Goal: Transaction & Acquisition: Obtain resource

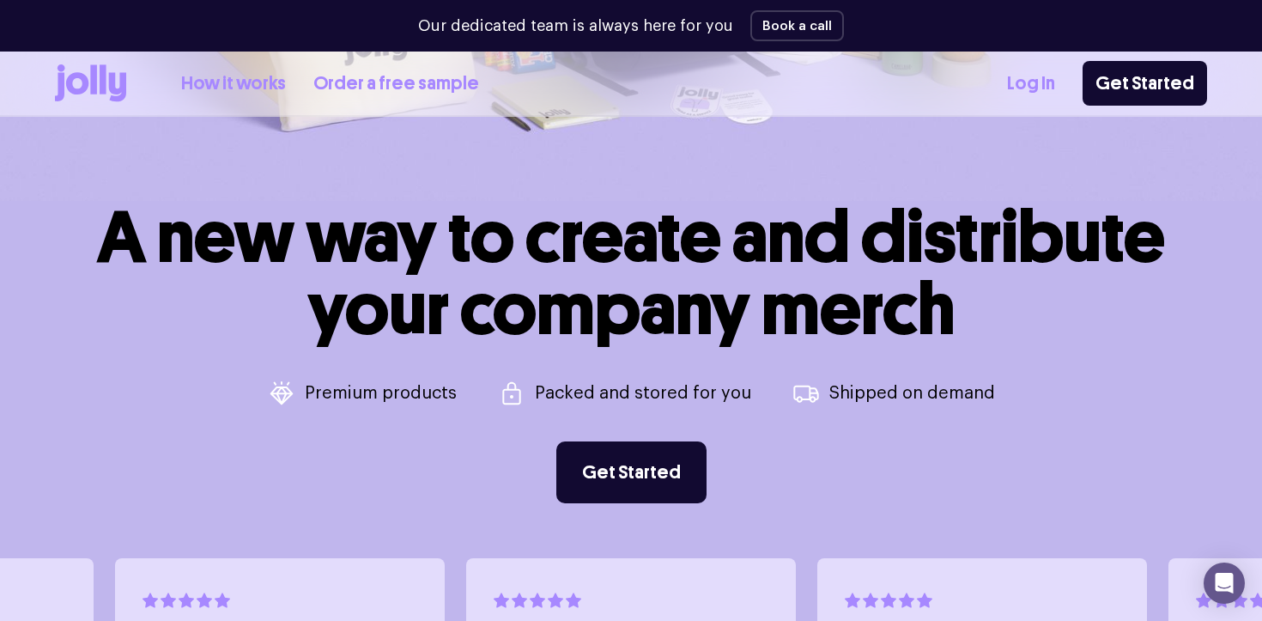
scroll to position [495, 0]
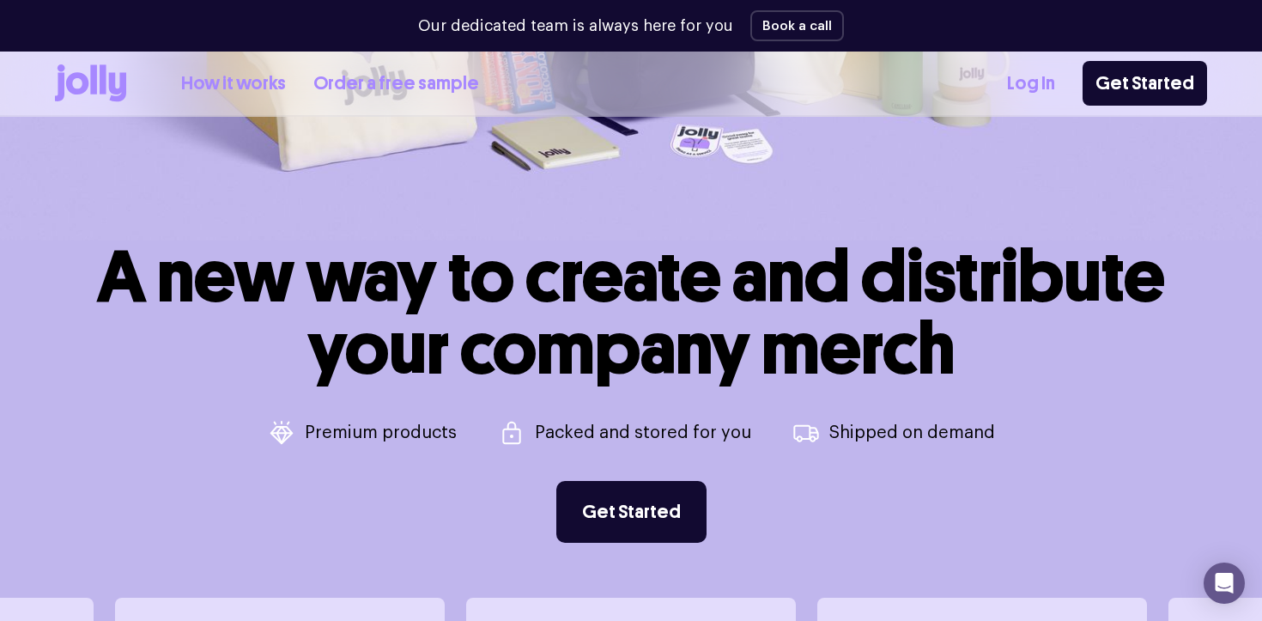
click at [385, 82] on link "Order a free sample" at bounding box center [396, 84] width 166 height 28
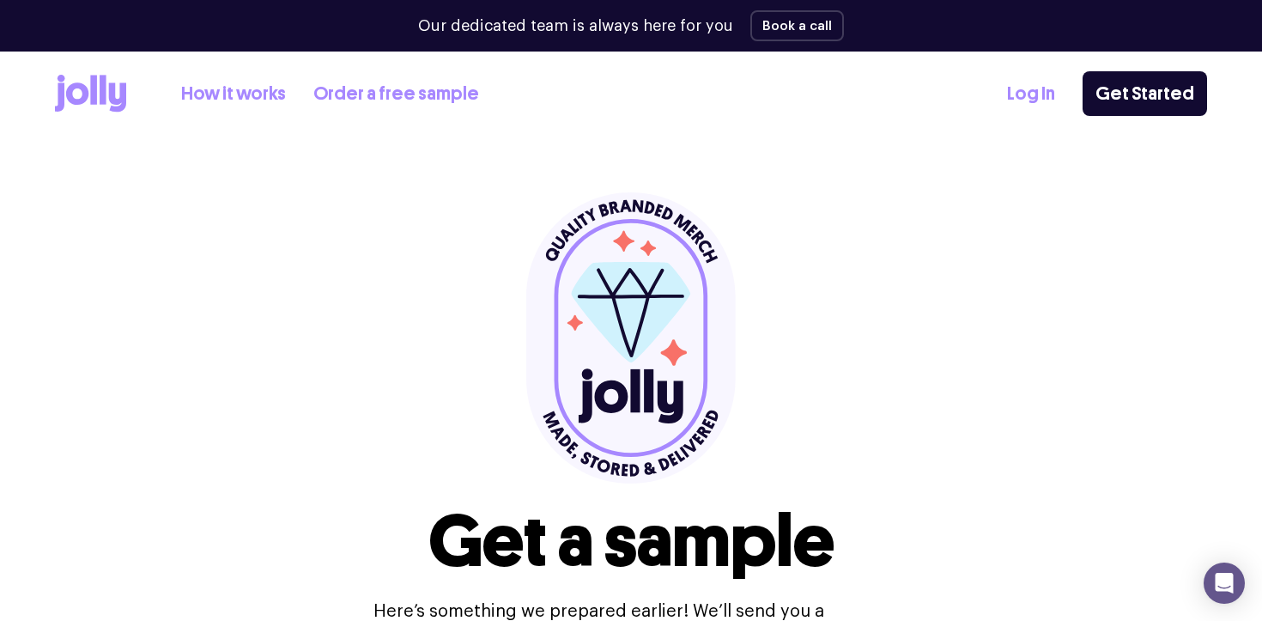
click at [247, 87] on link "How it works" at bounding box center [233, 94] width 105 height 28
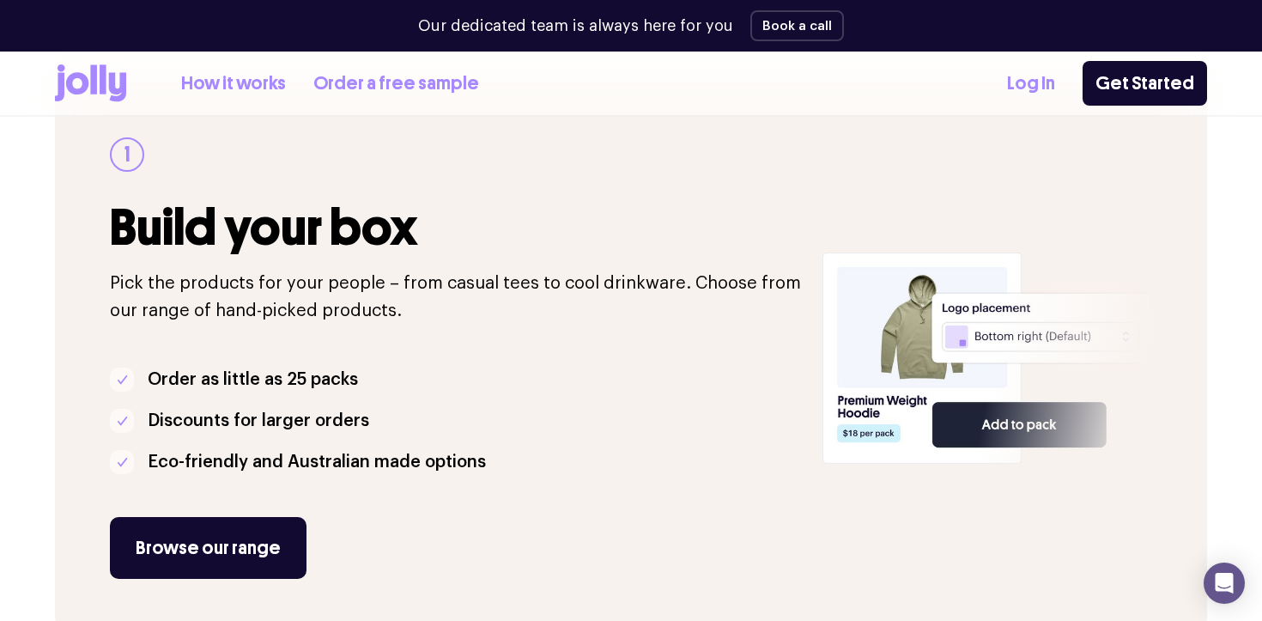
scroll to position [321, 0]
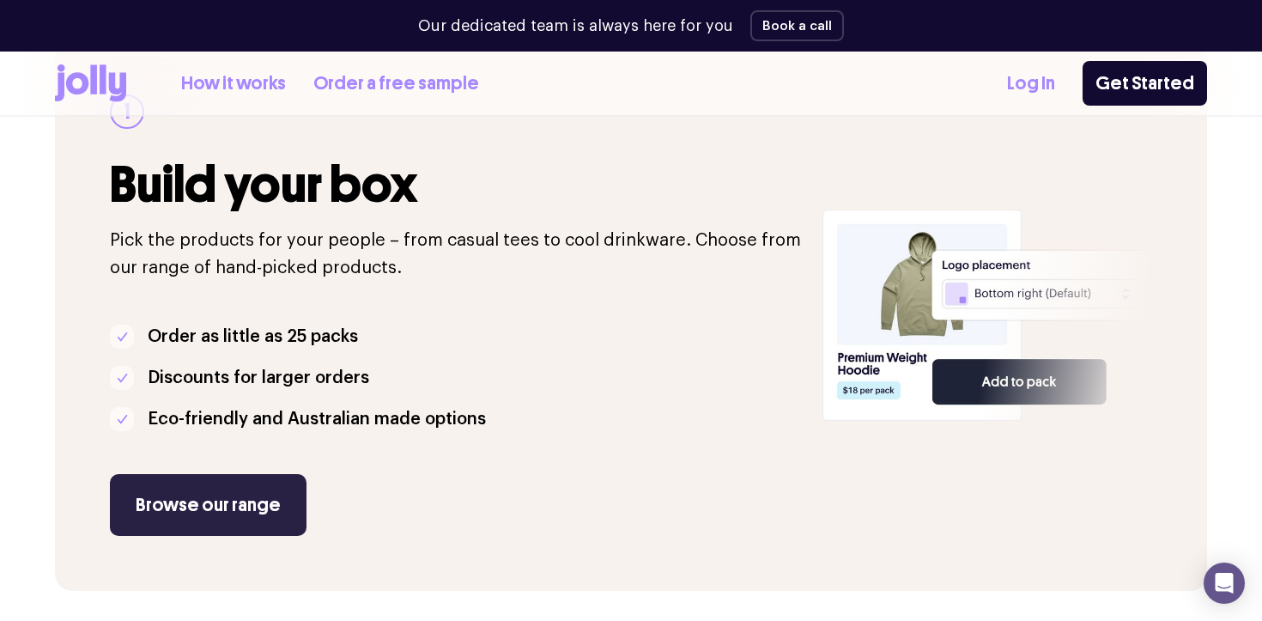
click at [191, 502] on link "Browse our range" at bounding box center [208, 505] width 197 height 62
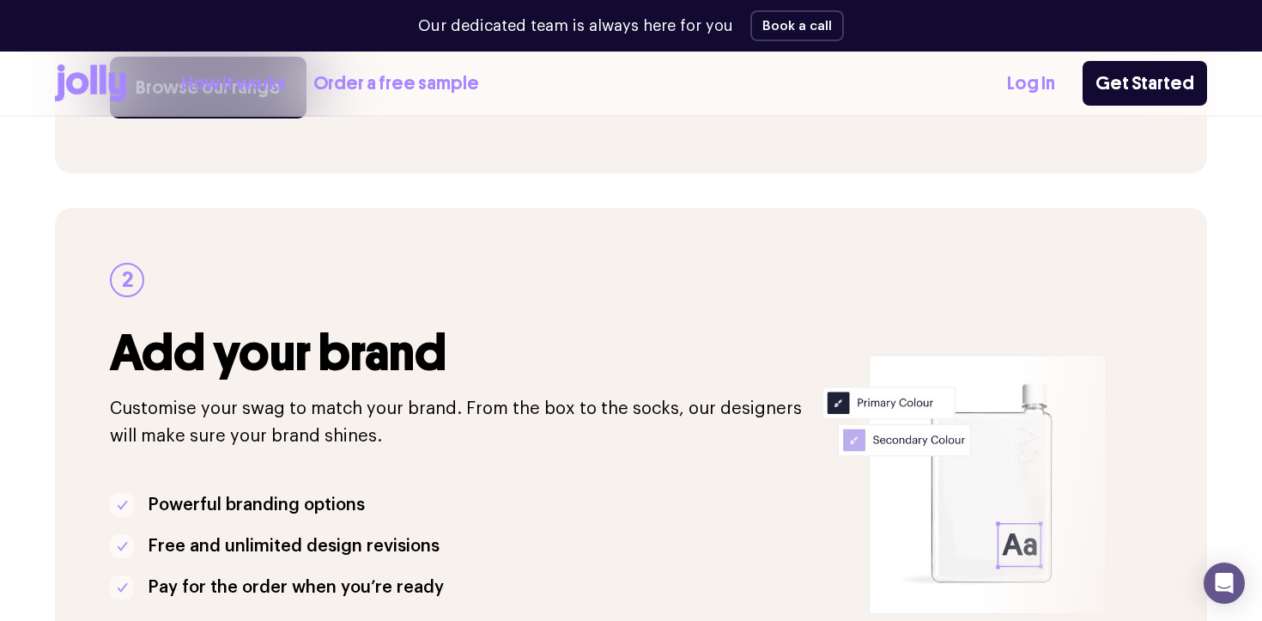
scroll to position [819, 0]
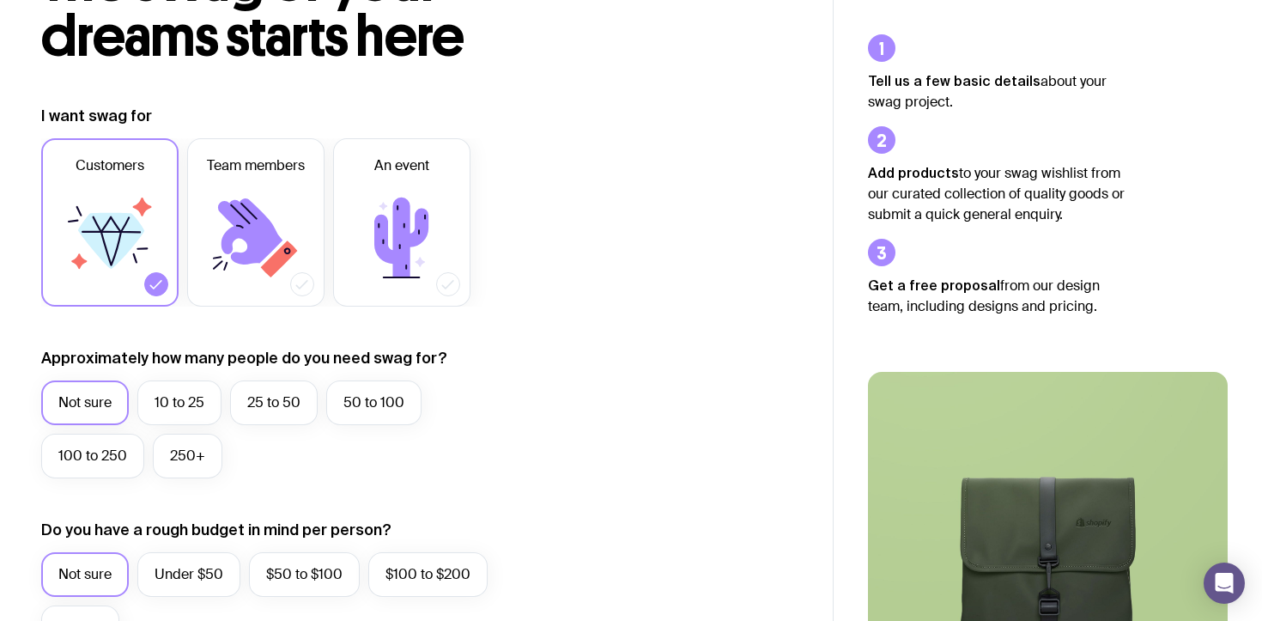
scroll to position [158, 0]
click at [228, 231] on icon at bounding box center [250, 231] width 64 height 66
click at [0, 0] on input "Team members" at bounding box center [0, 0] width 0 height 0
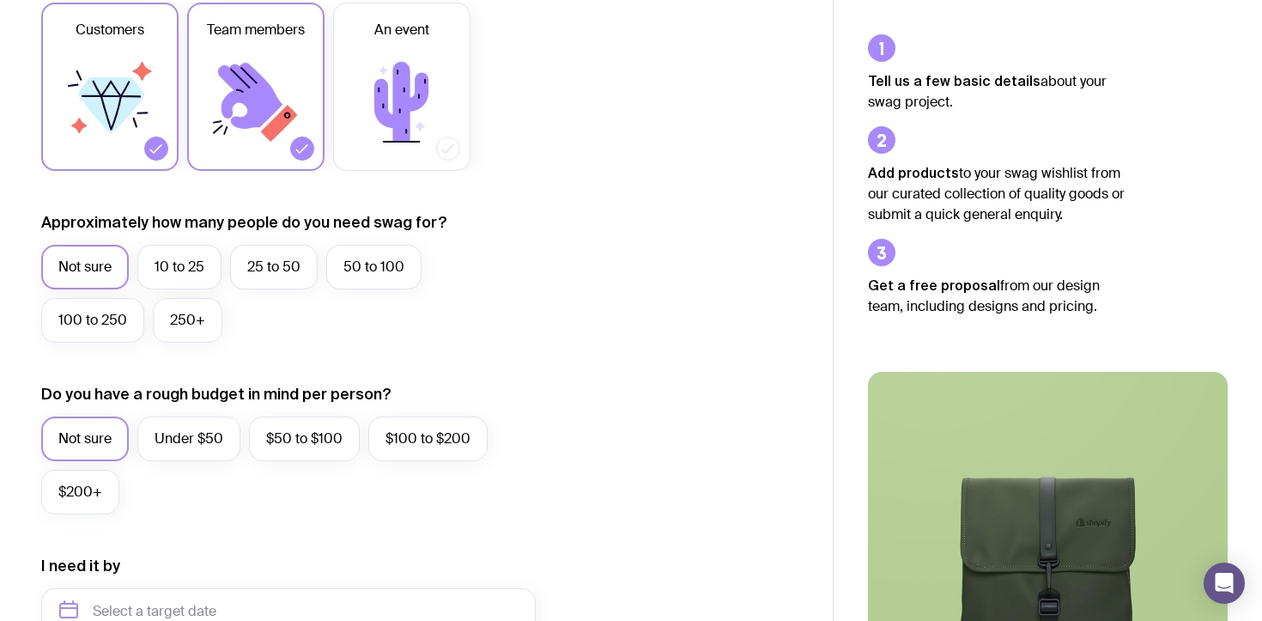
scroll to position [294, 0]
click at [307, 257] on label "25 to 50" at bounding box center [274, 266] width 88 height 45
click at [0, 0] on input "25 to 50" at bounding box center [0, 0] width 0 height 0
click at [183, 318] on label "250+" at bounding box center [188, 319] width 70 height 45
click at [0, 0] on input "250+" at bounding box center [0, 0] width 0 height 0
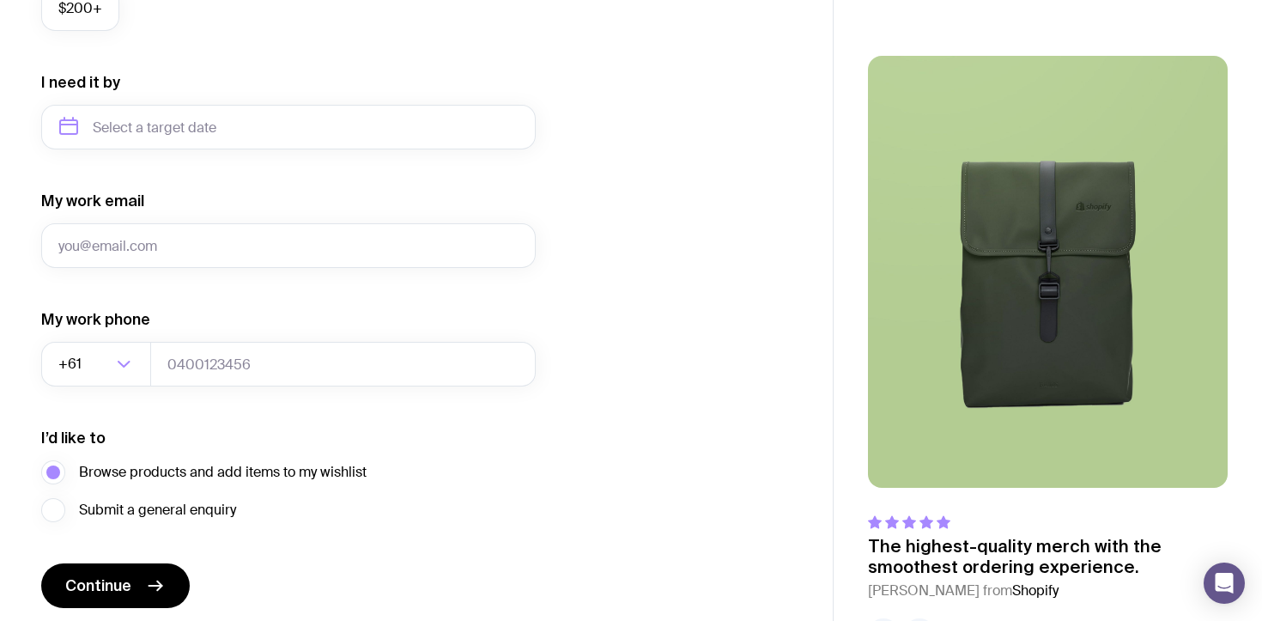
scroll to position [797, 0]
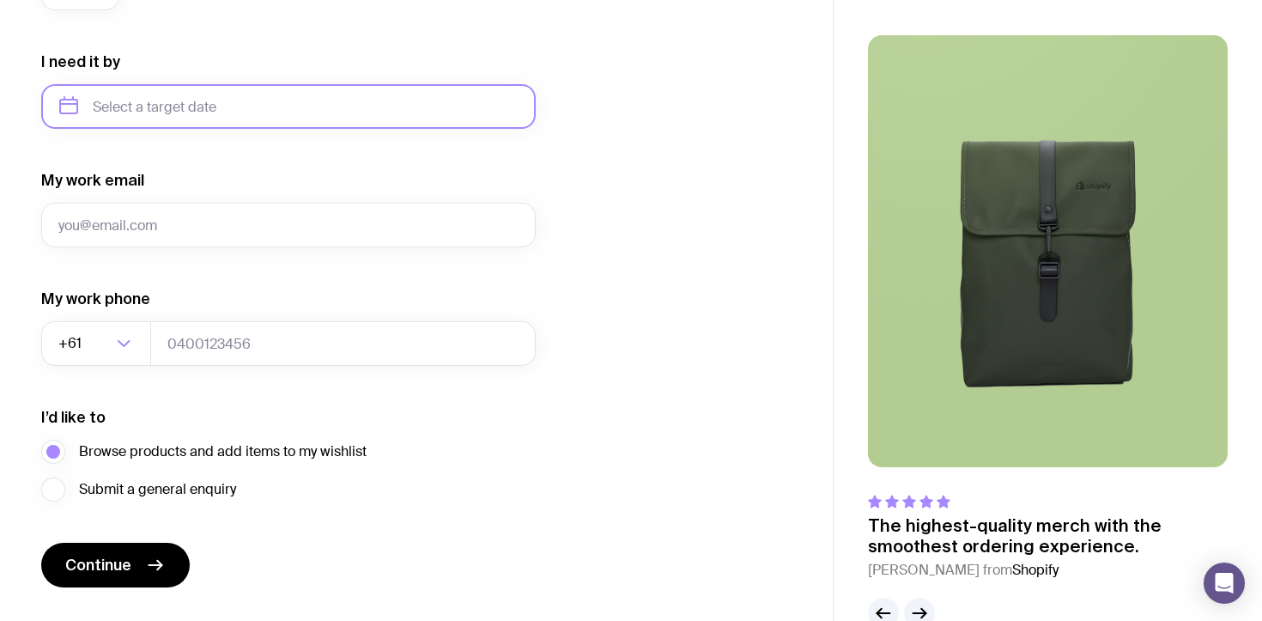
click at [239, 101] on input "text" at bounding box center [288, 106] width 495 height 45
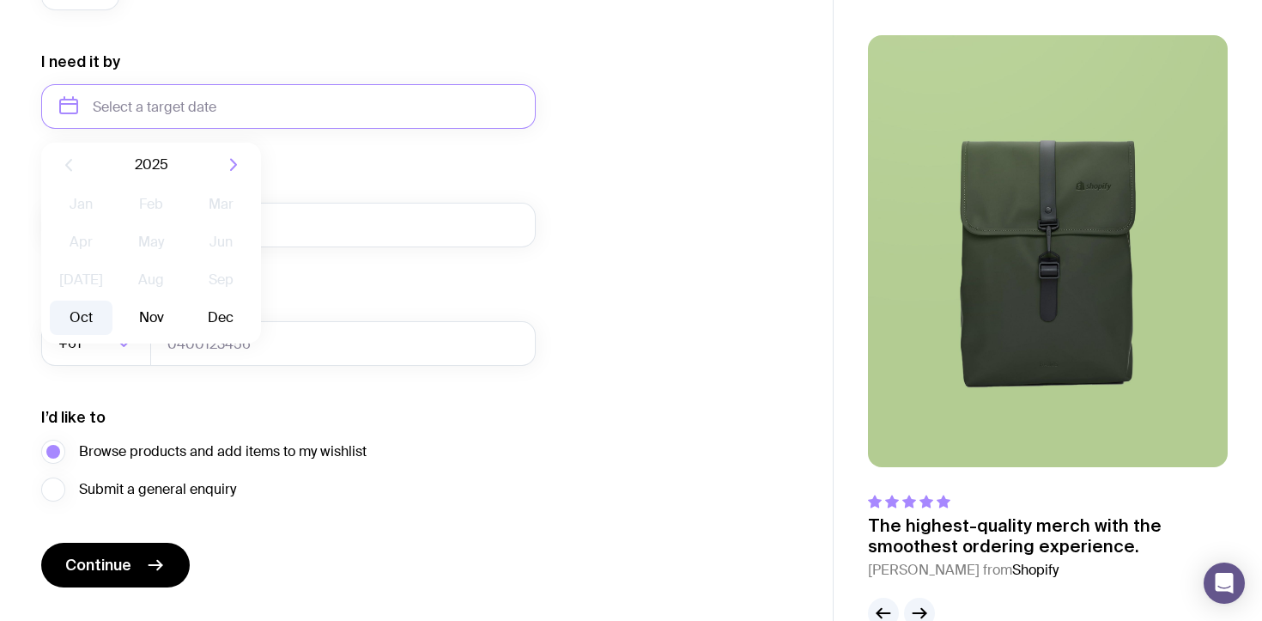
click at [90, 318] on button "Oct" at bounding box center [81, 318] width 63 height 34
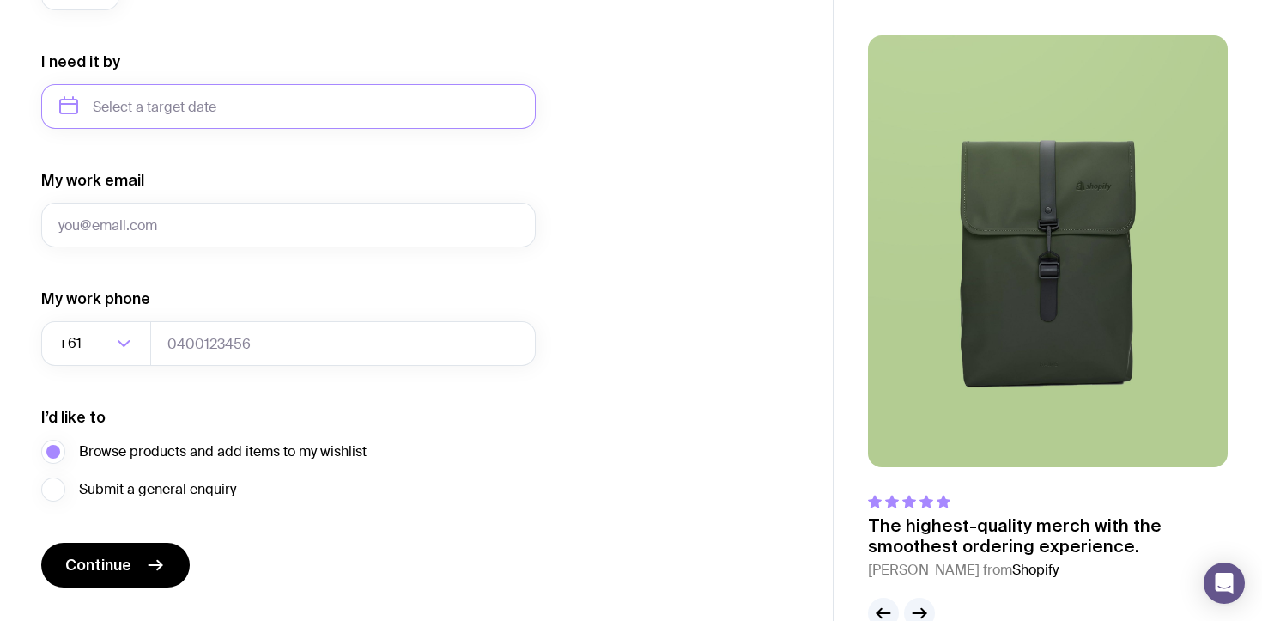
type input "October 2025"
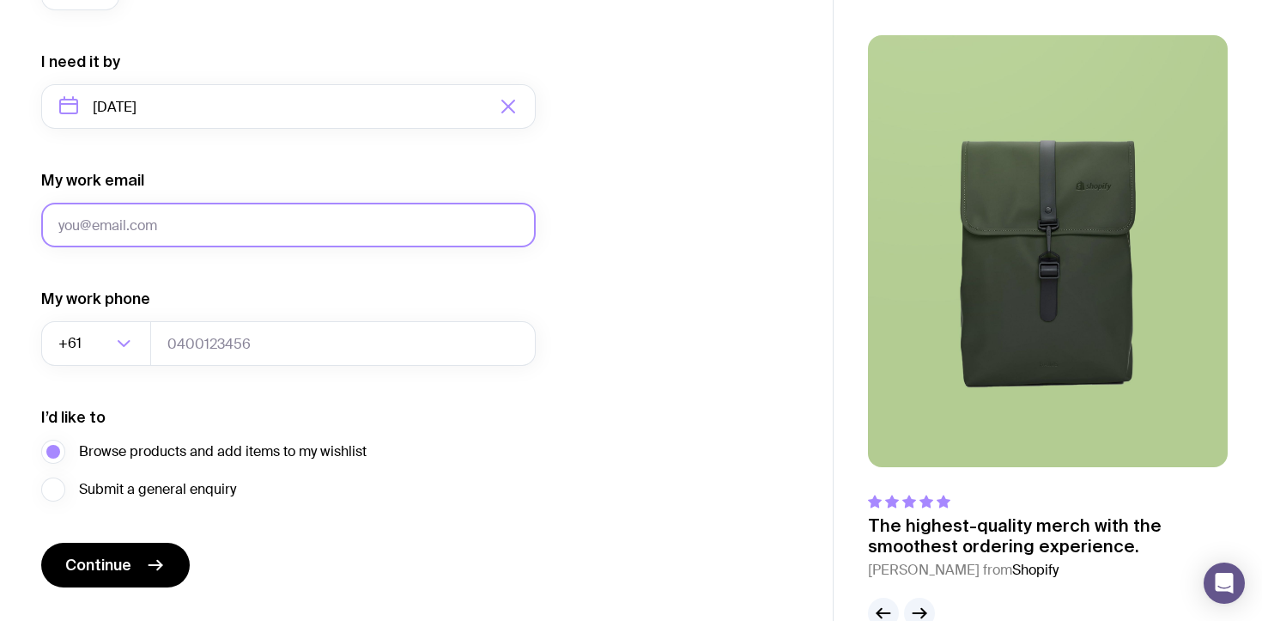
click at [204, 231] on input "My work email" at bounding box center [288, 225] width 495 height 45
type input "steph@visual1.com.au"
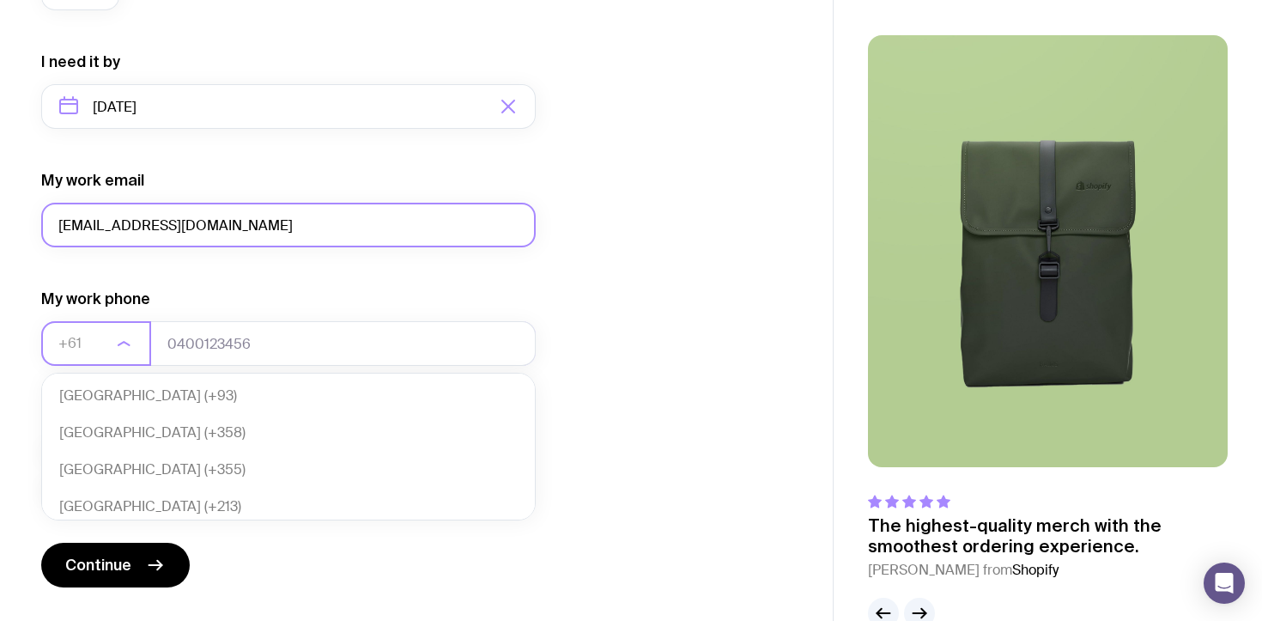
scroll to position [372, 0]
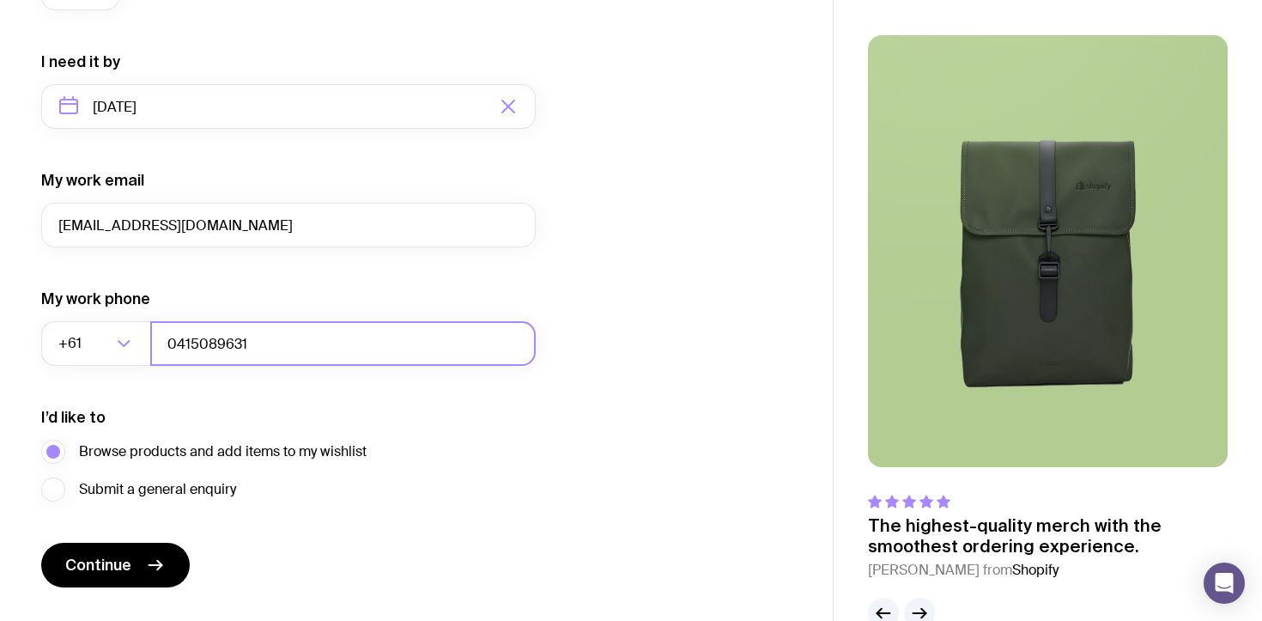
type input "0415089631"
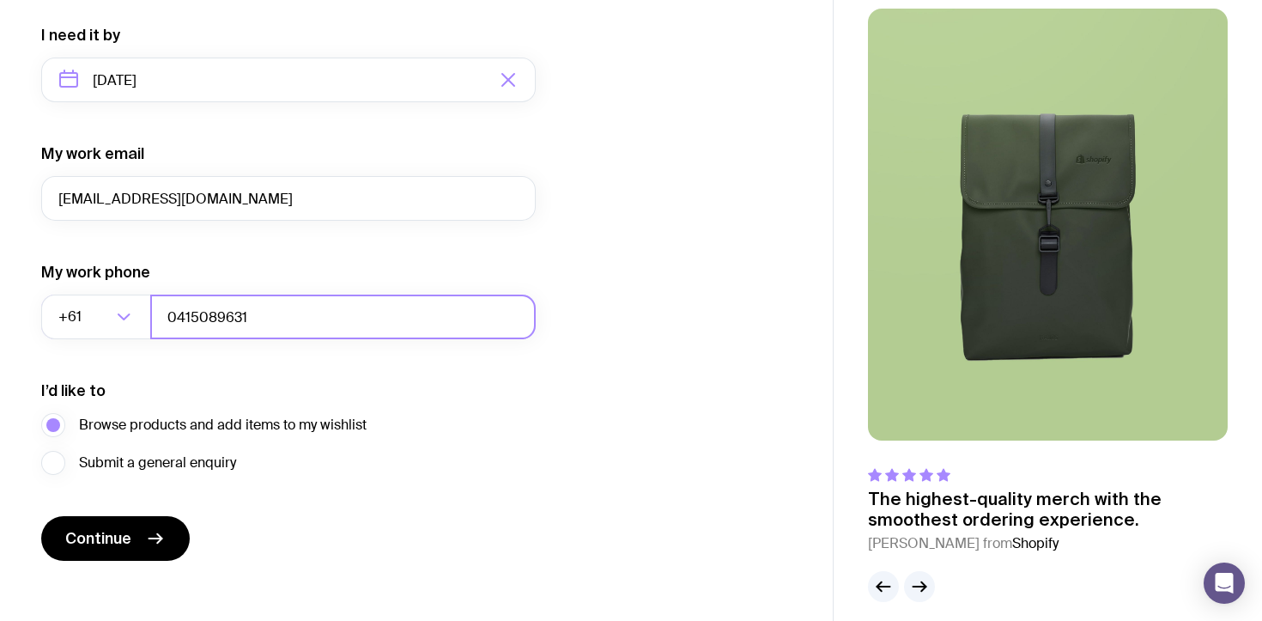
scroll to position [839, 0]
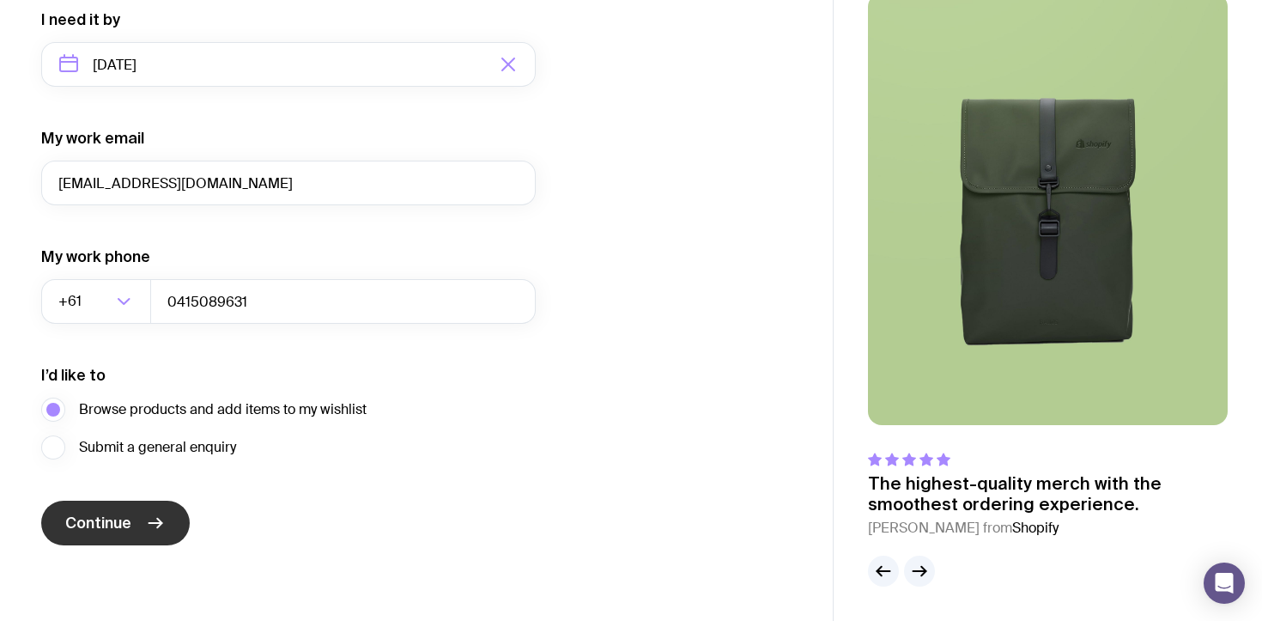
click at [131, 524] on button "Continue" at bounding box center [115, 523] width 149 height 45
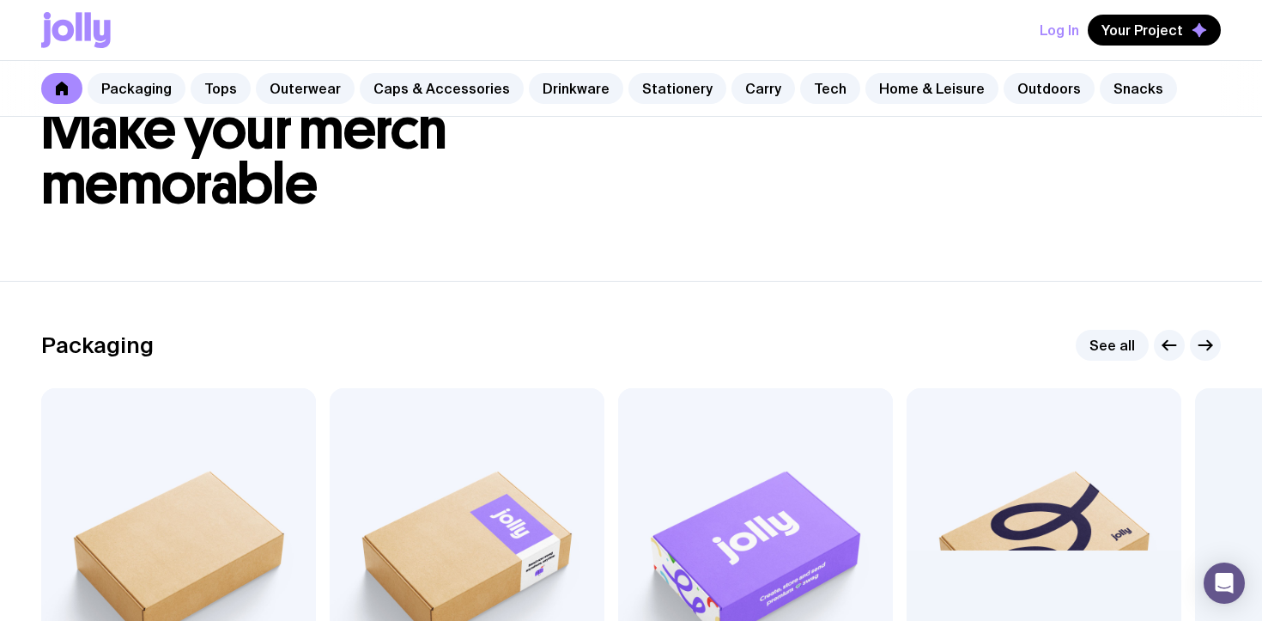
scroll to position [101, 0]
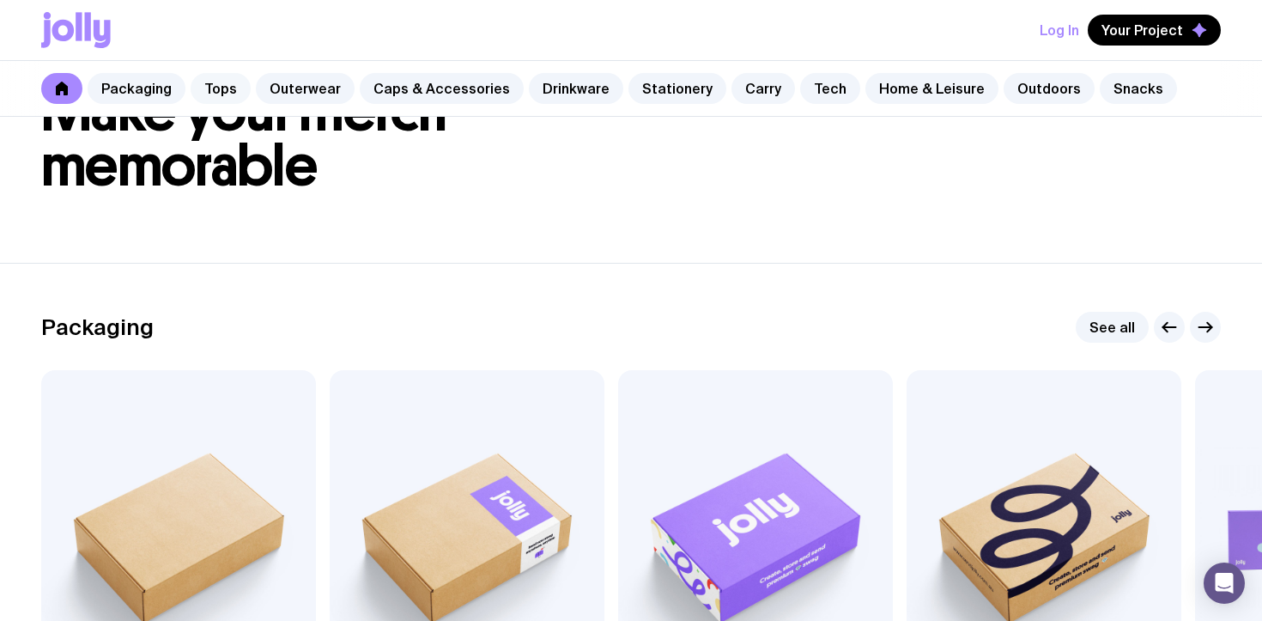
click at [214, 96] on link "Tops" at bounding box center [221, 88] width 60 height 31
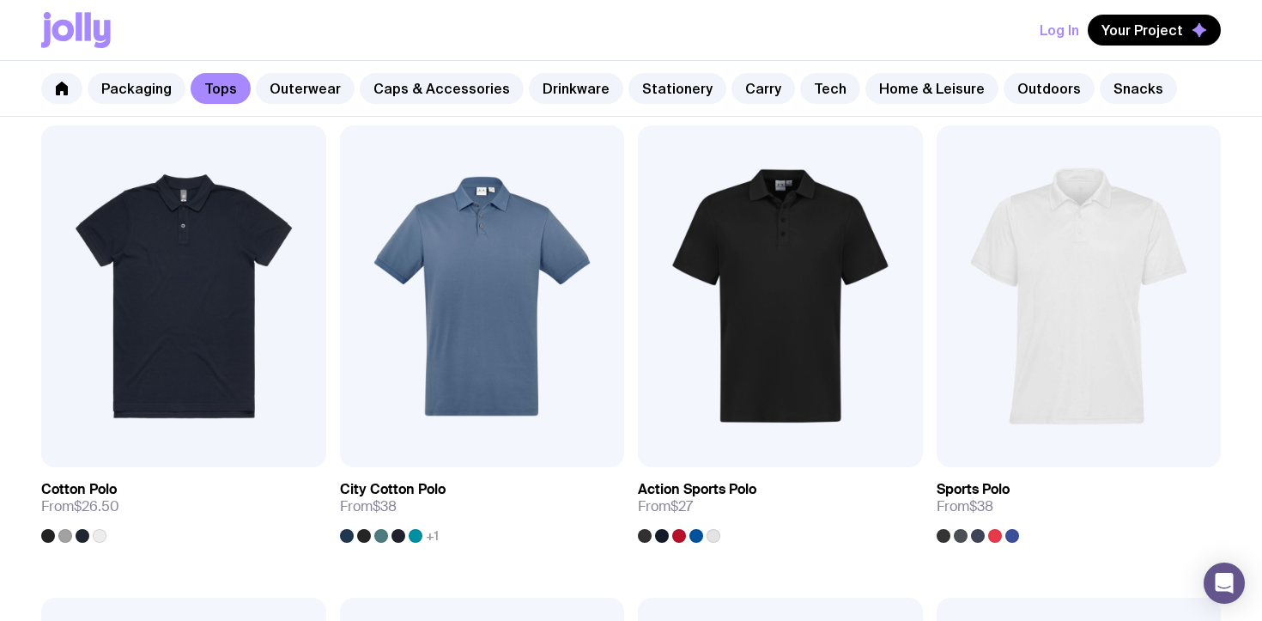
scroll to position [795, 0]
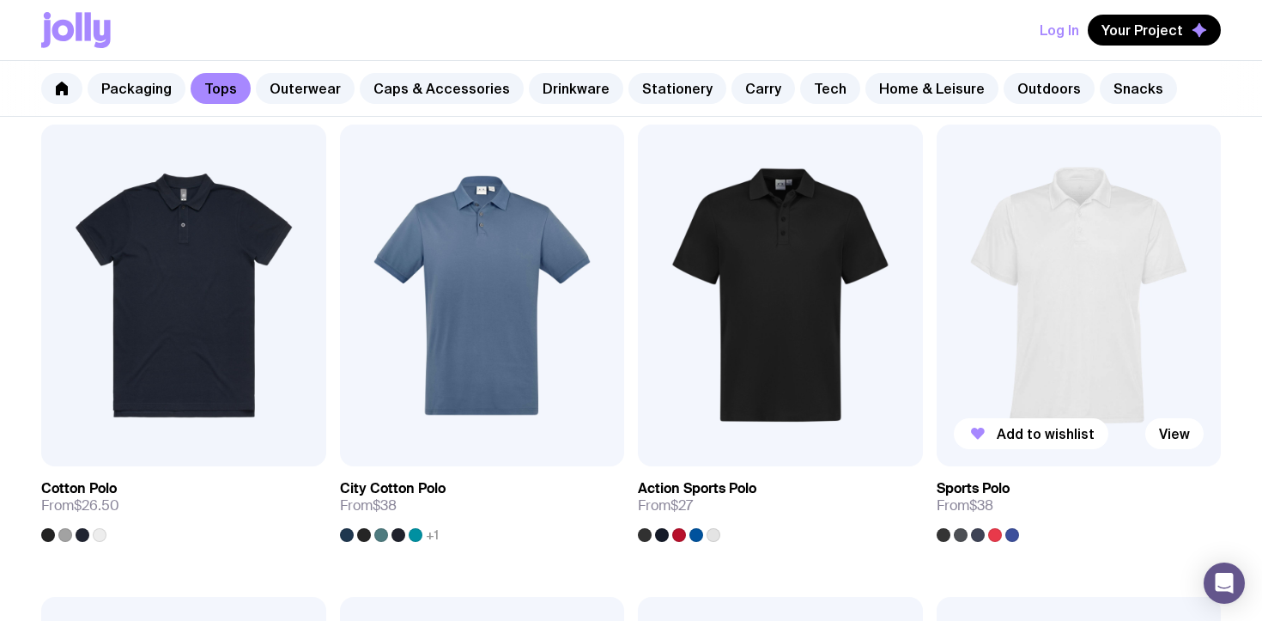
click at [1105, 266] on img at bounding box center [1079, 296] width 285 height 342
click at [774, 302] on img at bounding box center [780, 296] width 285 height 342
click at [478, 339] on img at bounding box center [482, 296] width 285 height 342
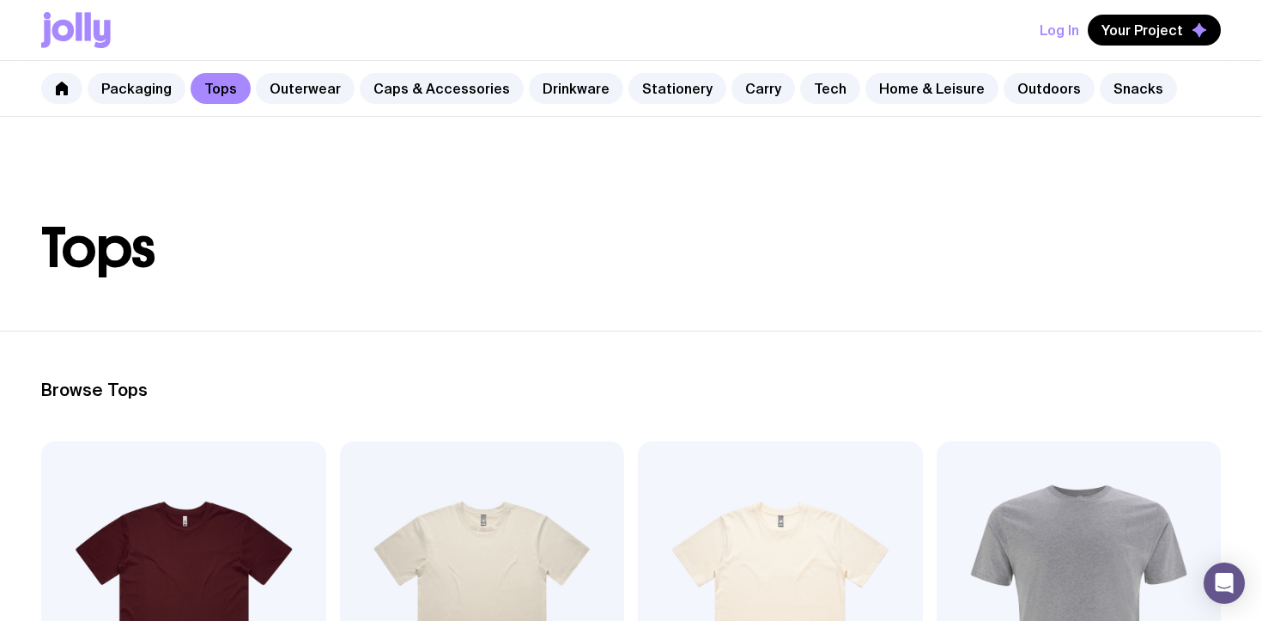
scroll to position [0, 0]
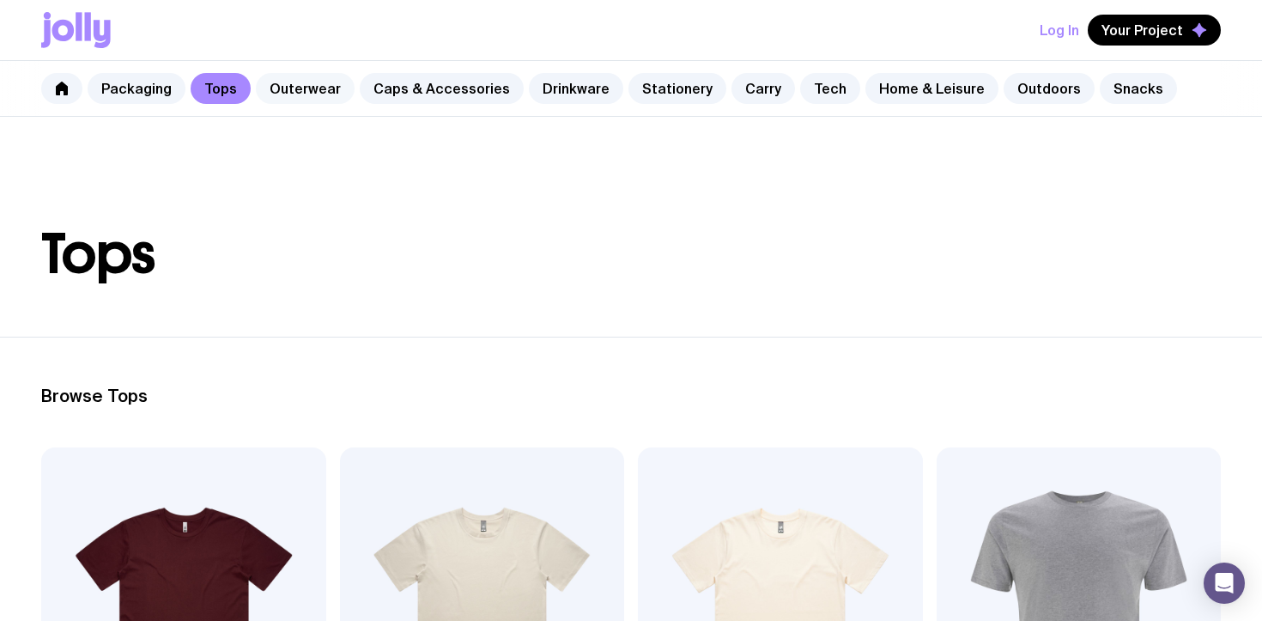
click at [302, 100] on link "Outerwear" at bounding box center [305, 88] width 99 height 31
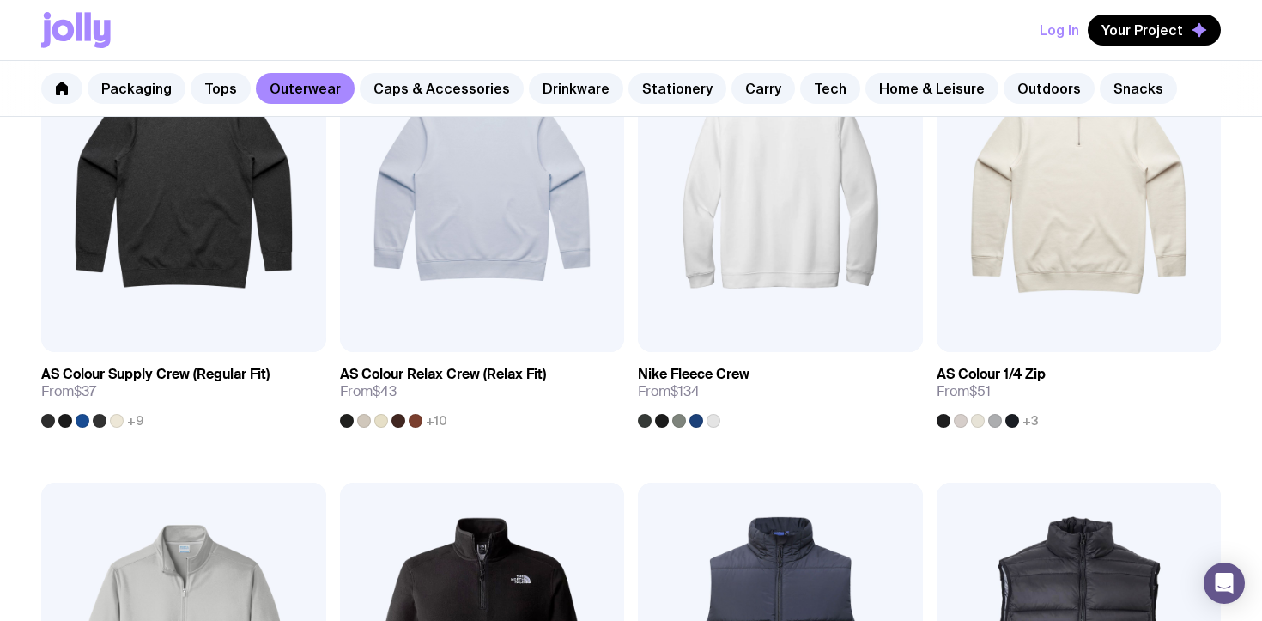
scroll to position [340, 0]
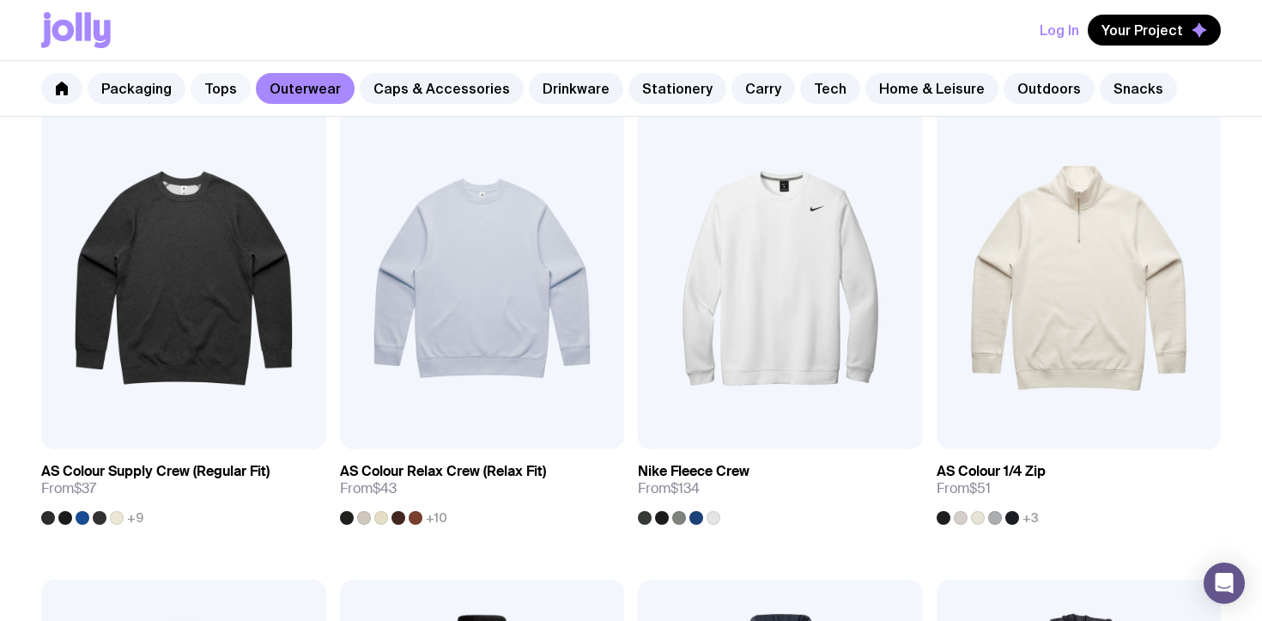
click at [214, 94] on link "Tops" at bounding box center [221, 88] width 60 height 31
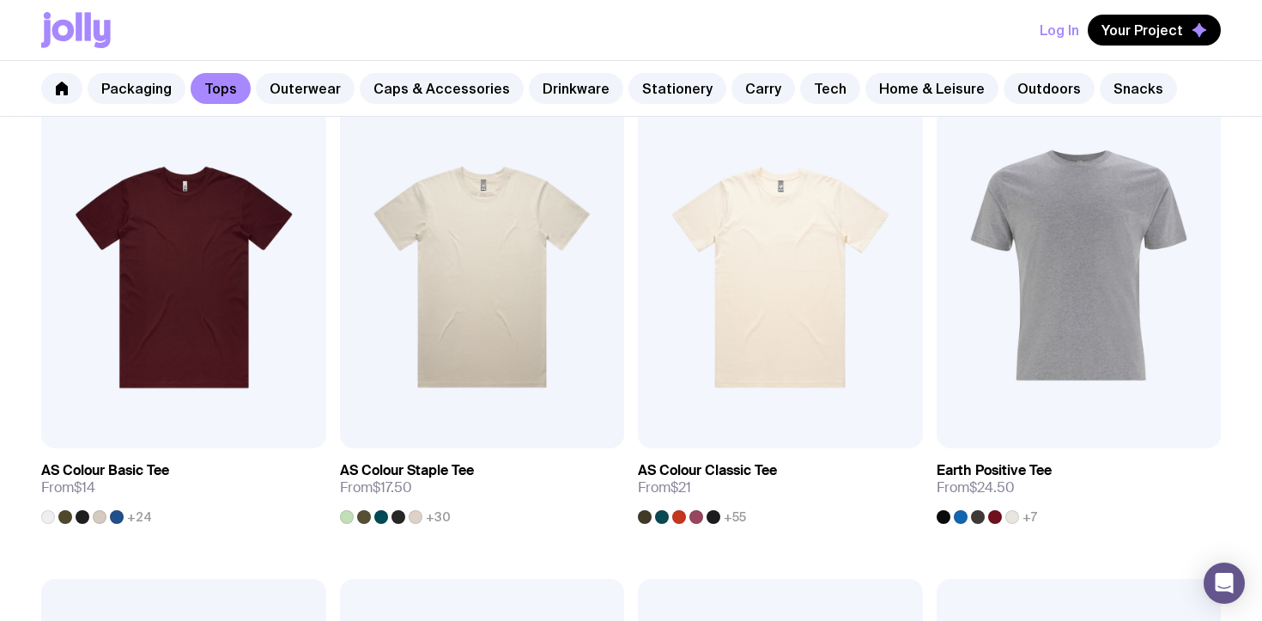
scroll to position [345, 0]
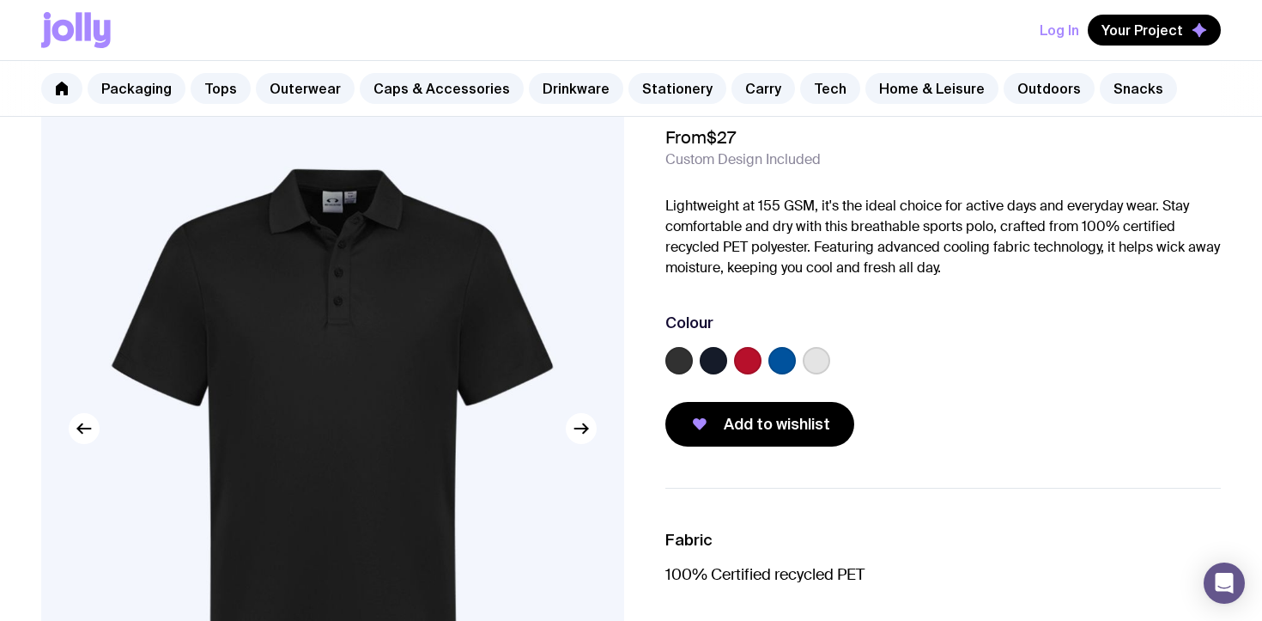
scroll to position [66, 0]
click at [582, 434] on icon "button" at bounding box center [581, 427] width 21 height 21
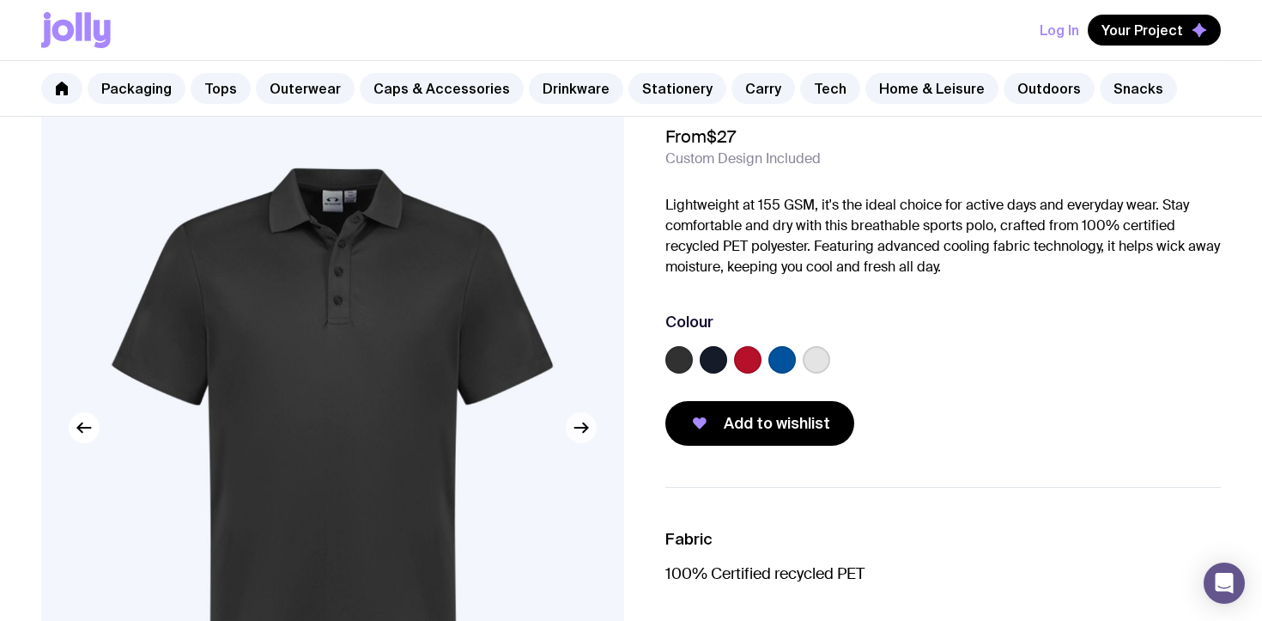
click at [582, 434] on icon "button" at bounding box center [581, 427] width 21 height 21
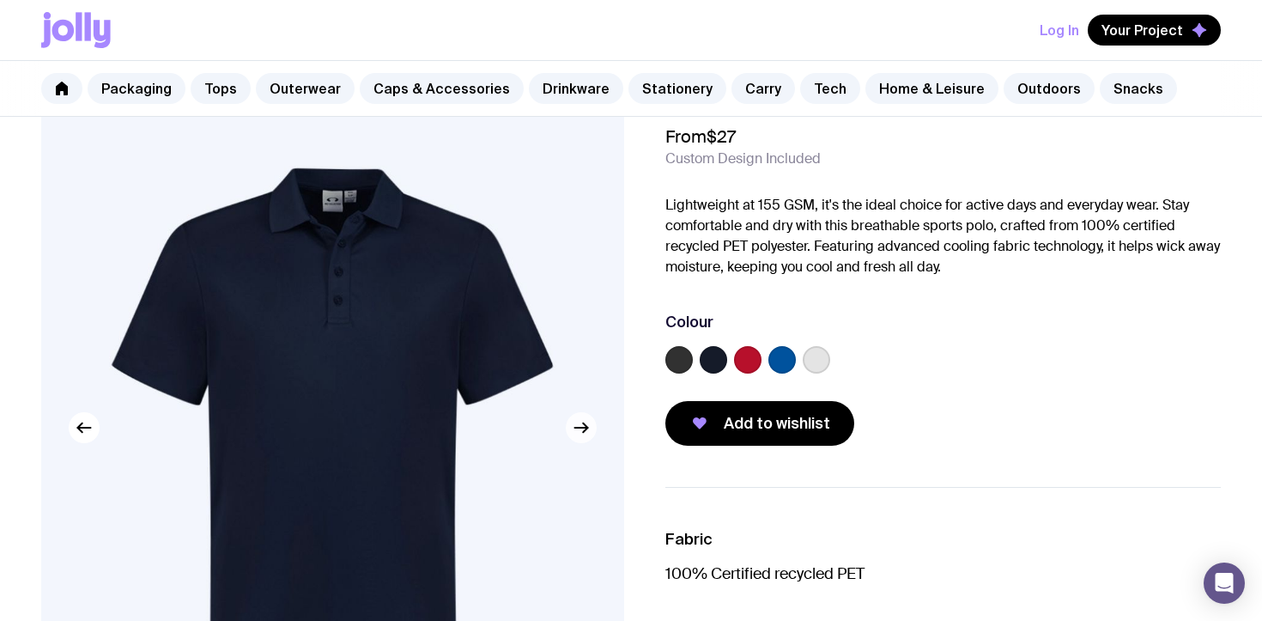
click at [582, 434] on icon "button" at bounding box center [581, 427] width 21 height 21
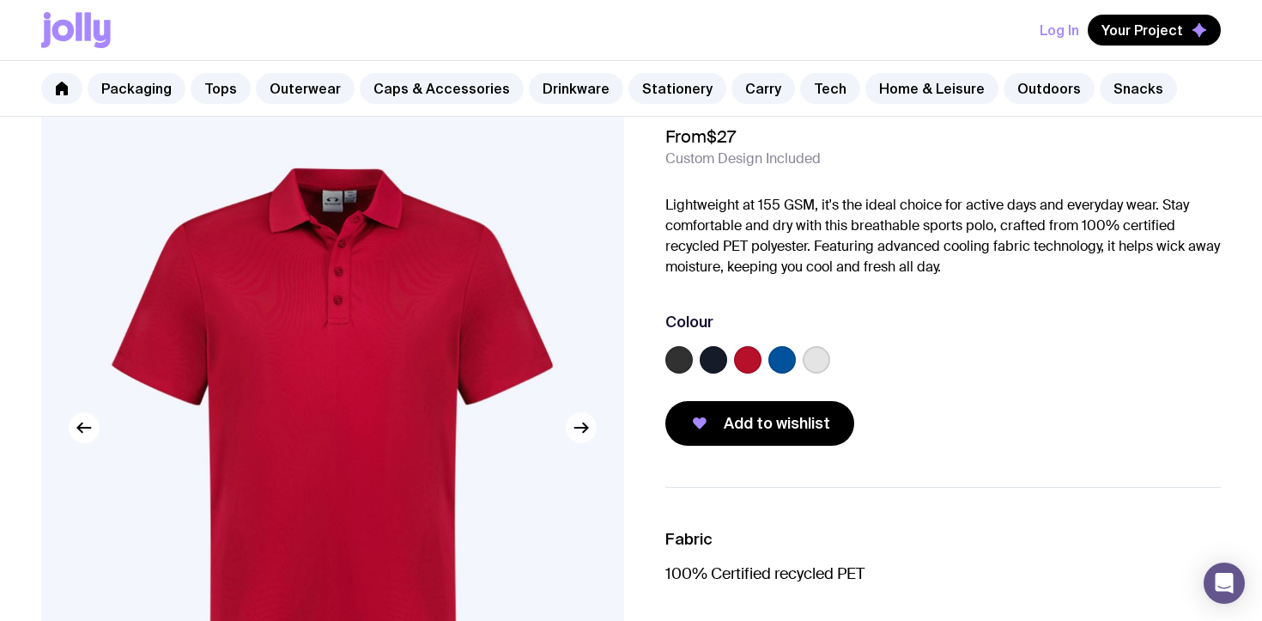
click at [582, 434] on icon "button" at bounding box center [581, 427] width 21 height 21
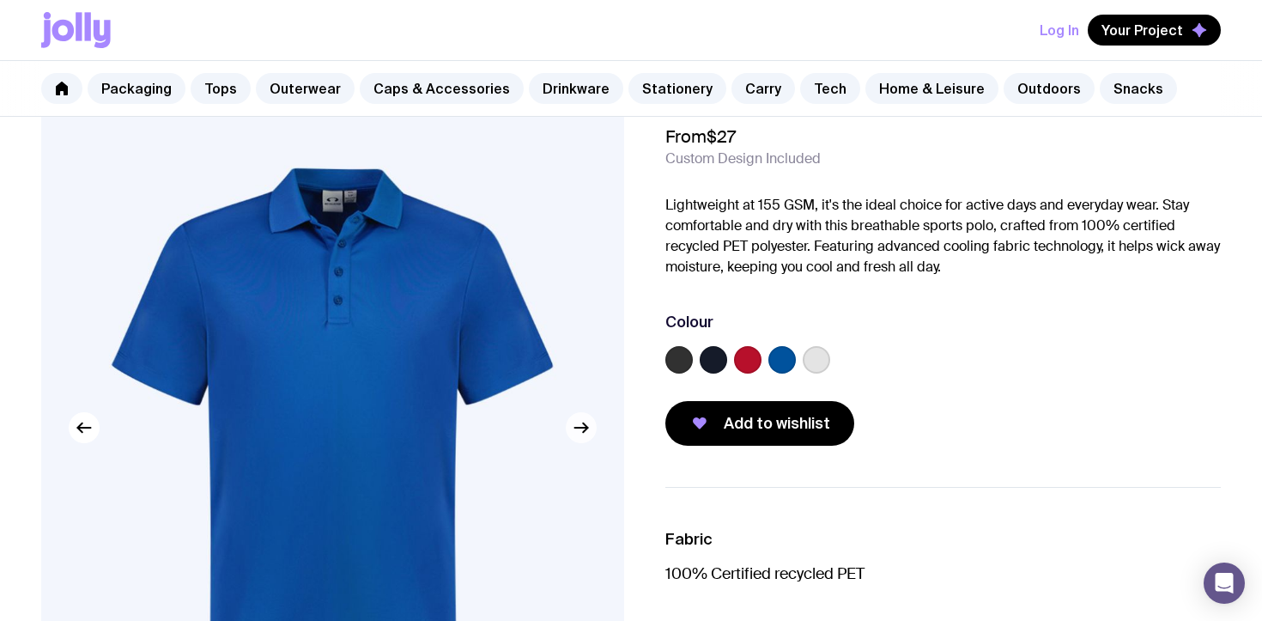
click at [583, 434] on icon "button" at bounding box center [581, 427] width 21 height 21
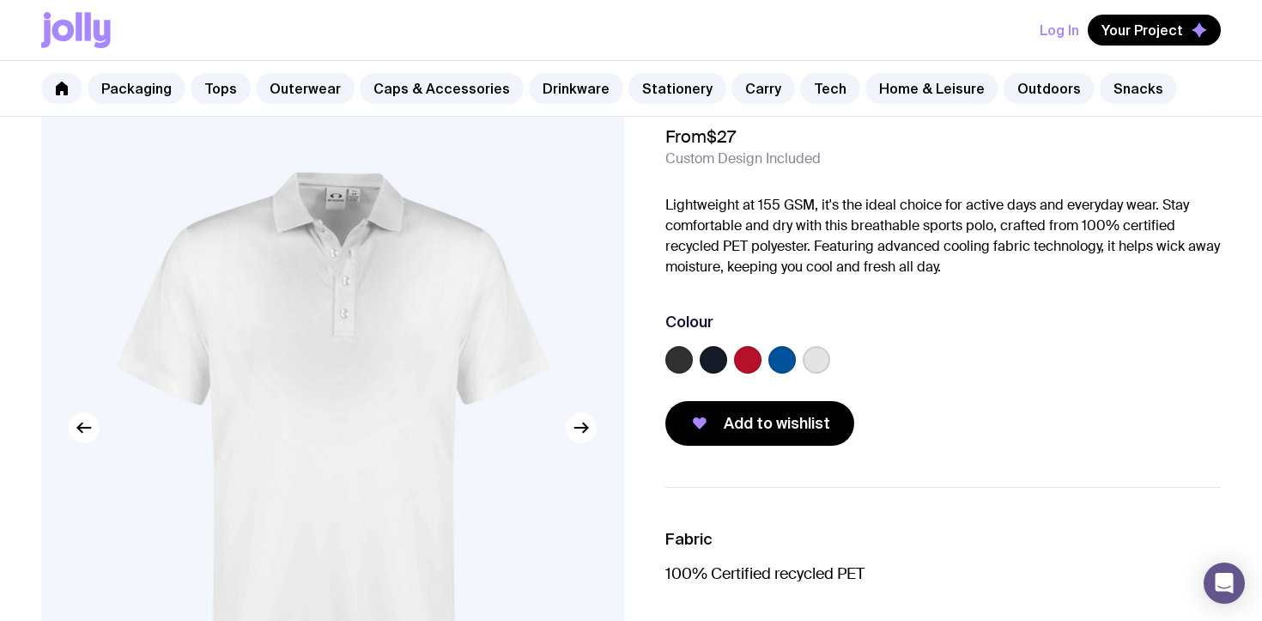
click at [583, 434] on icon "button" at bounding box center [581, 427] width 21 height 21
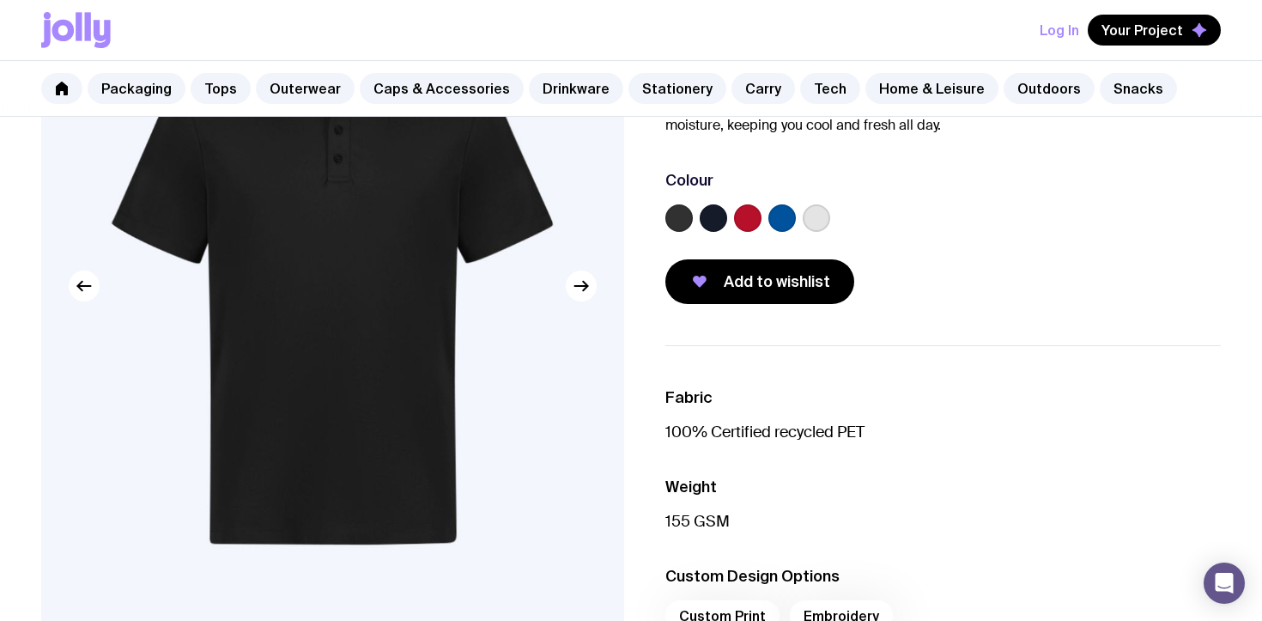
scroll to position [0, 0]
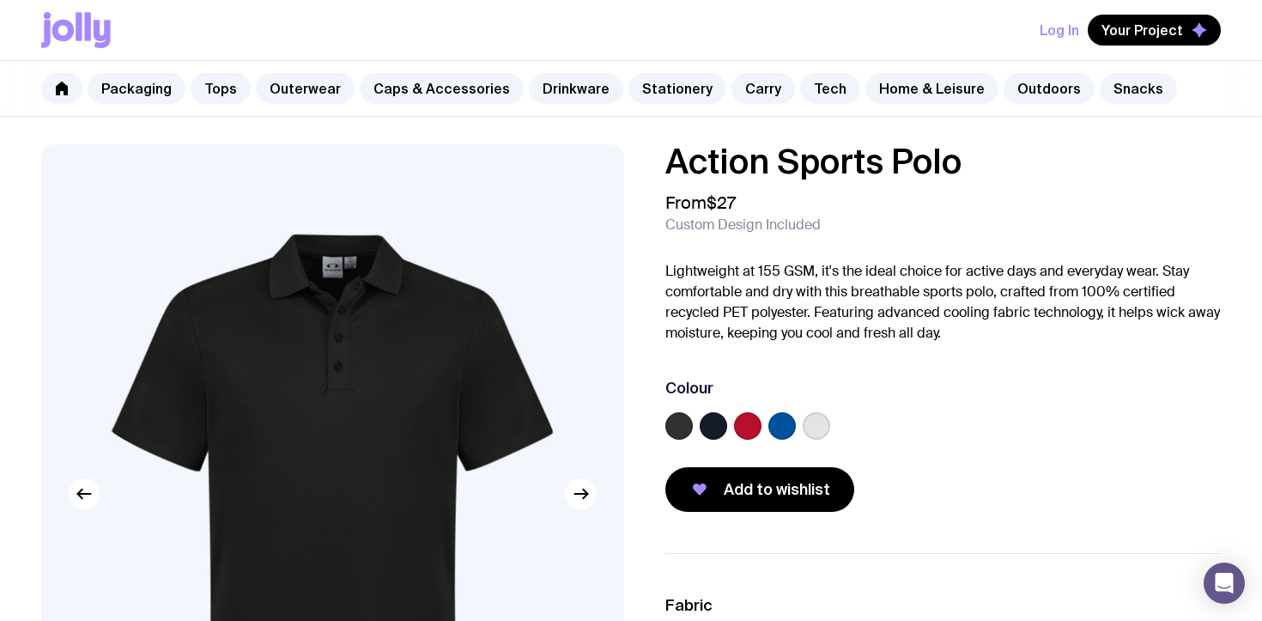
click at [692, 425] on label at bounding box center [679, 425] width 27 height 27
click at [0, 0] on input "radio" at bounding box center [0, 0] width 0 height 0
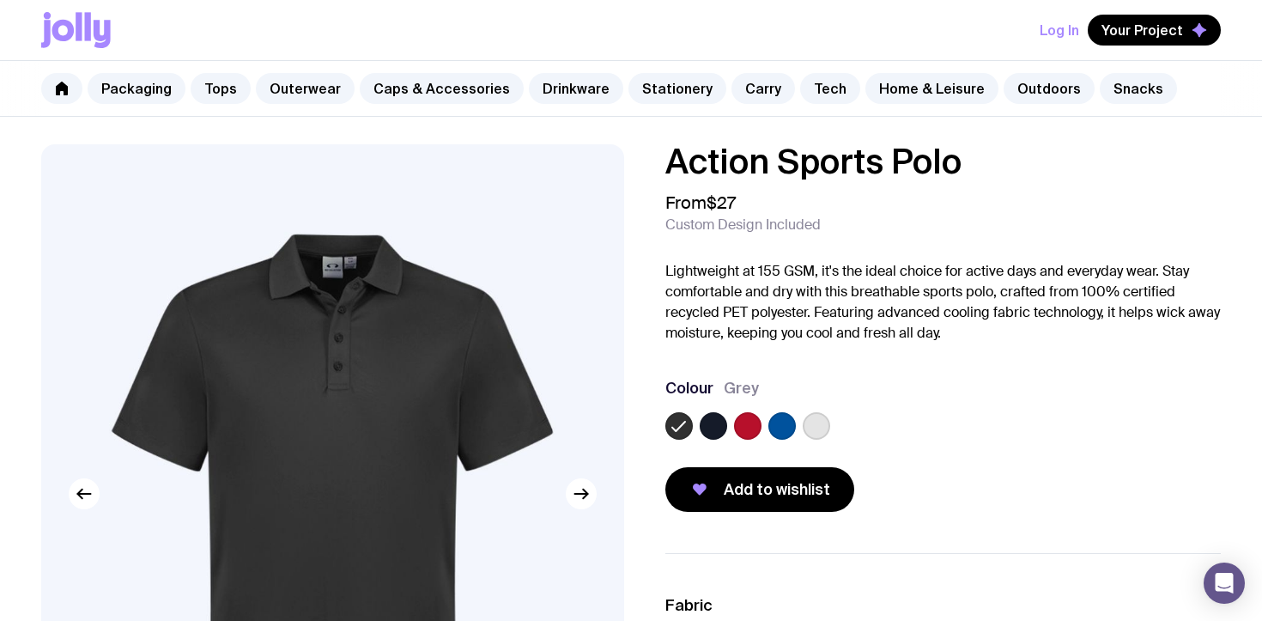
click at [713, 426] on label at bounding box center [713, 425] width 27 height 27
click at [0, 0] on input "radio" at bounding box center [0, 0] width 0 height 0
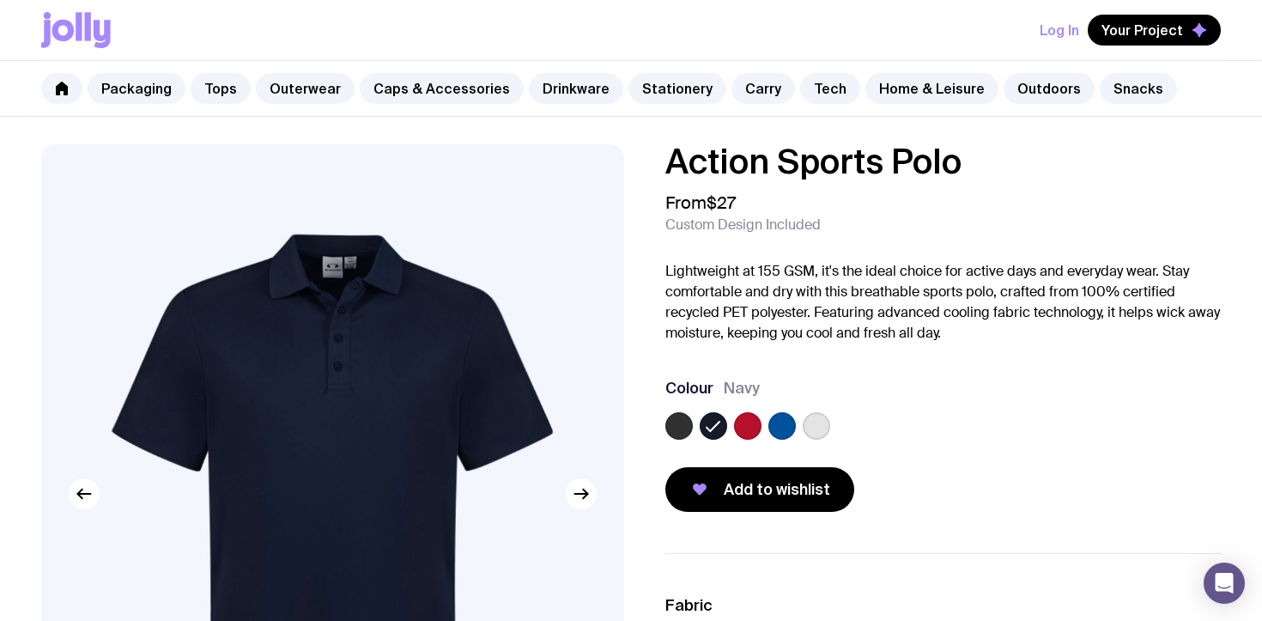
click at [787, 431] on label at bounding box center [782, 425] width 27 height 27
click at [0, 0] on input "radio" at bounding box center [0, 0] width 0 height 0
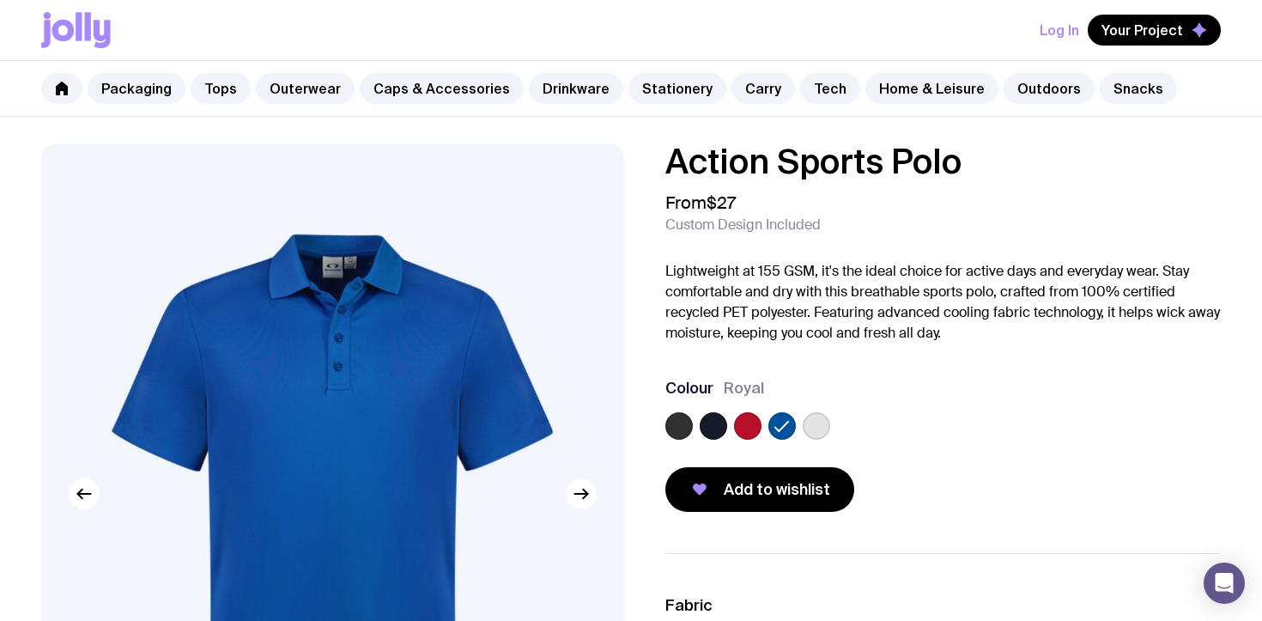
click at [760, 431] on div at bounding box center [747, 425] width 27 height 27
click at [676, 424] on label at bounding box center [679, 425] width 27 height 27
click at [0, 0] on input "radio" at bounding box center [0, 0] width 0 height 0
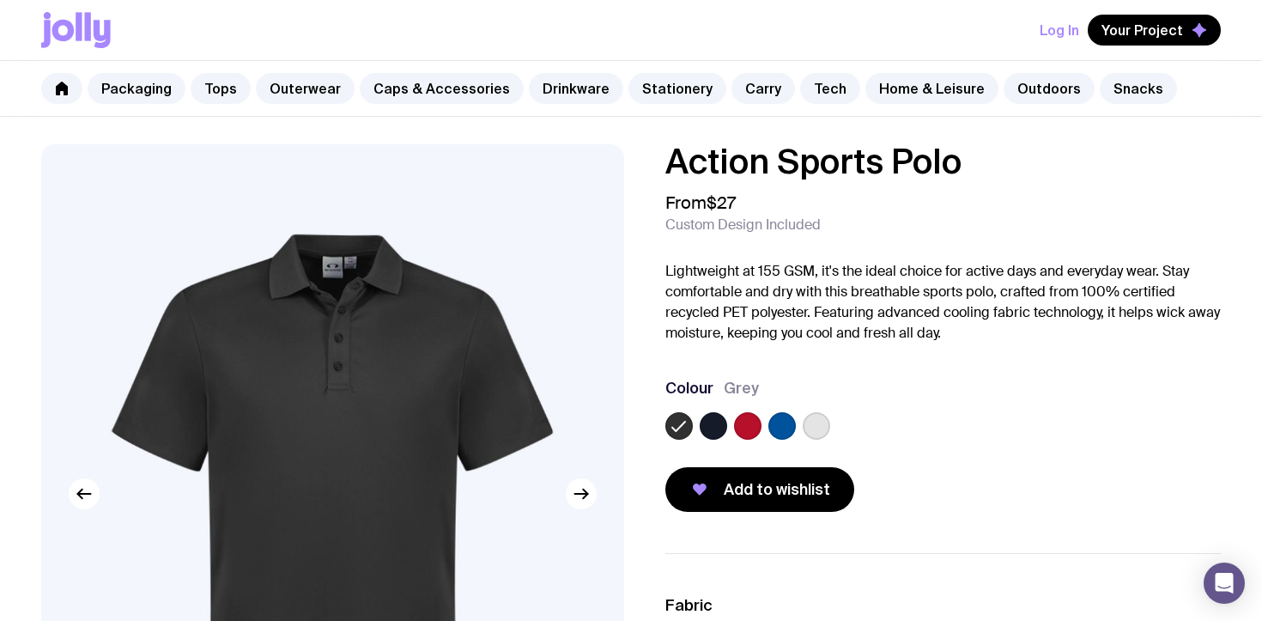
click at [705, 427] on label at bounding box center [713, 425] width 27 height 27
click at [0, 0] on input "radio" at bounding box center [0, 0] width 0 height 0
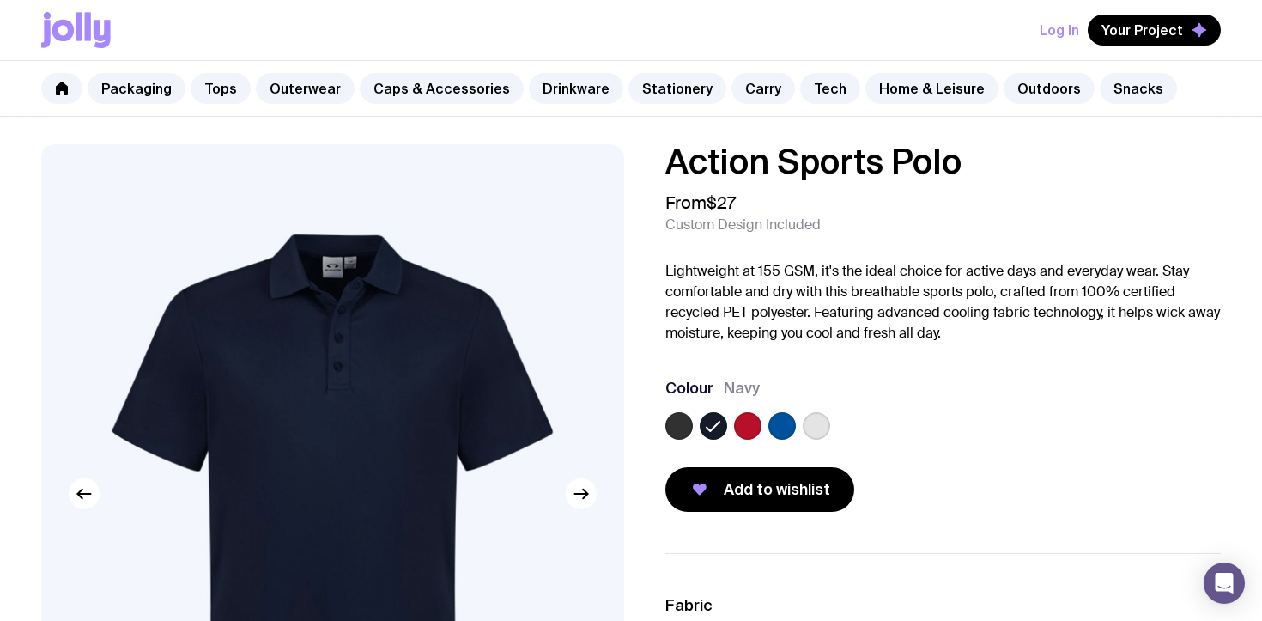
click at [739, 429] on label at bounding box center [747, 425] width 27 height 27
click at [0, 0] on input "radio" at bounding box center [0, 0] width 0 height 0
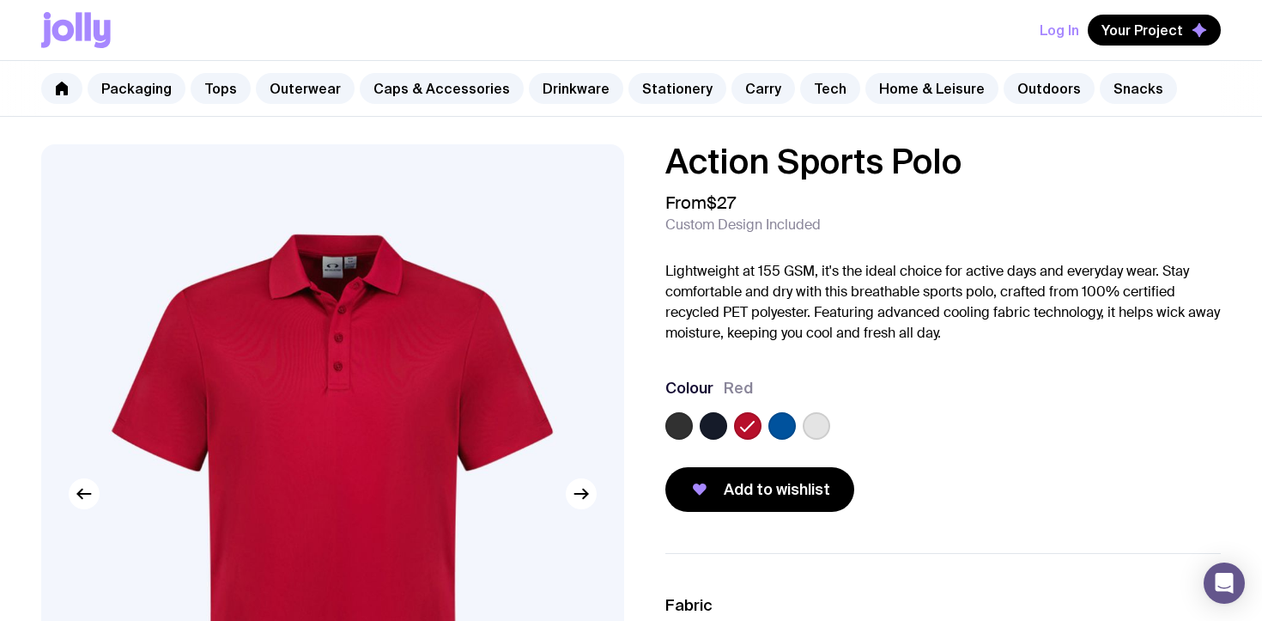
click at [822, 426] on label at bounding box center [816, 425] width 27 height 27
click at [0, 0] on input "radio" at bounding box center [0, 0] width 0 height 0
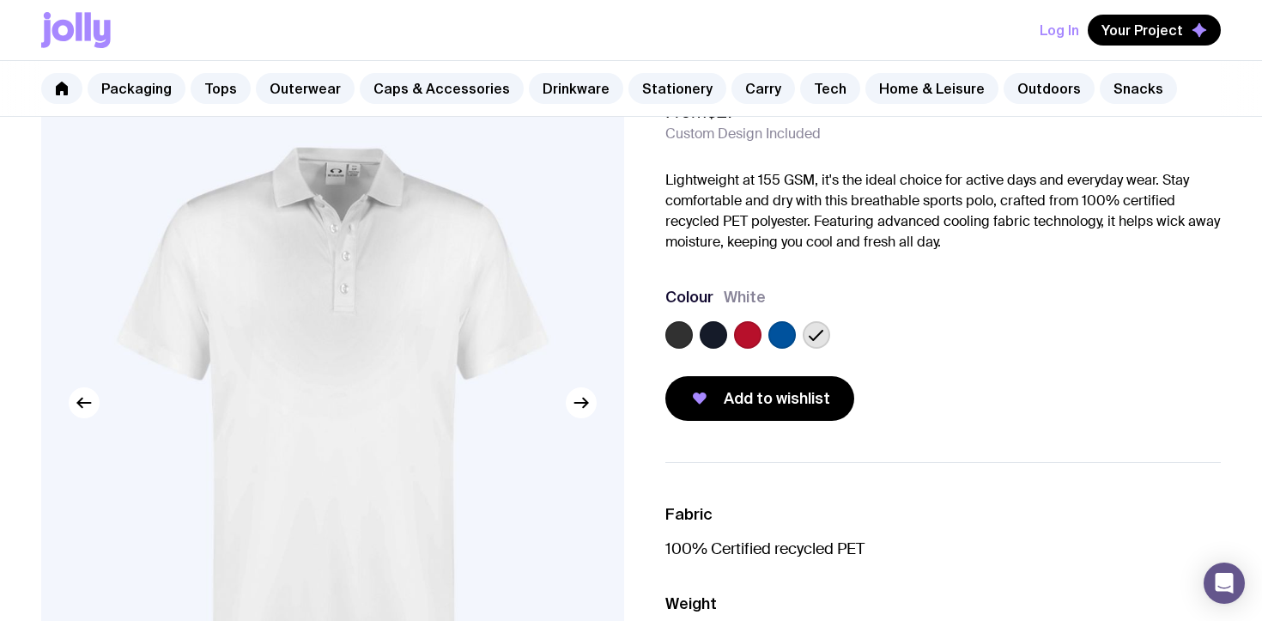
scroll to position [92, 0]
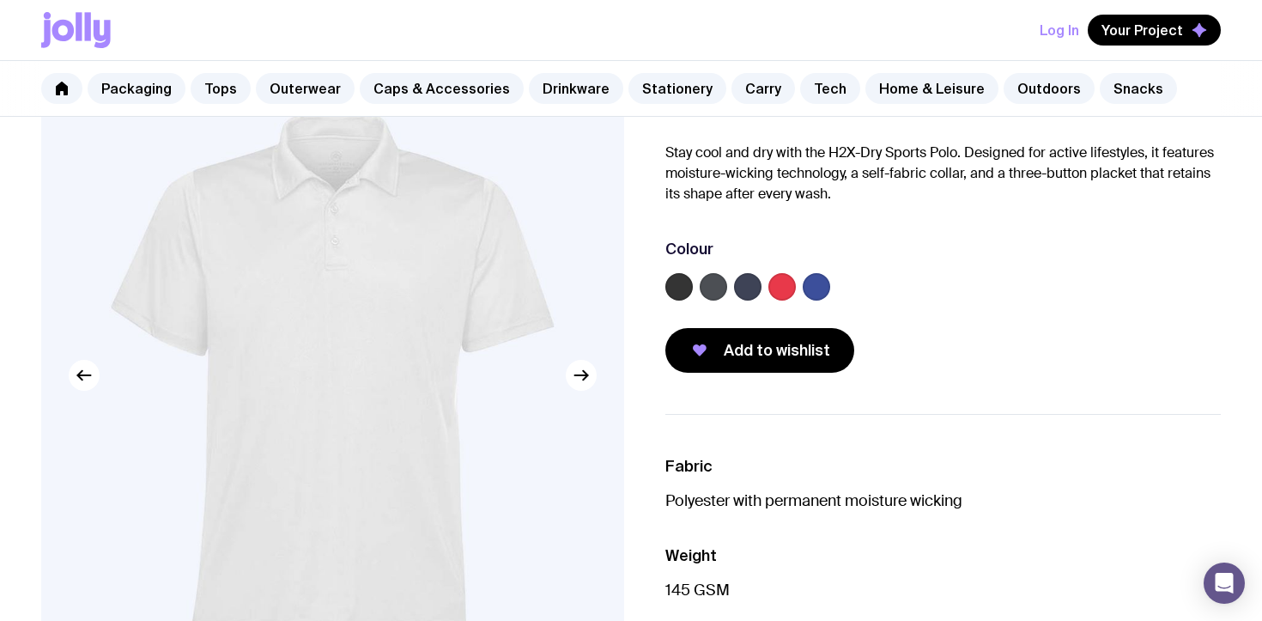
scroll to position [132, 0]
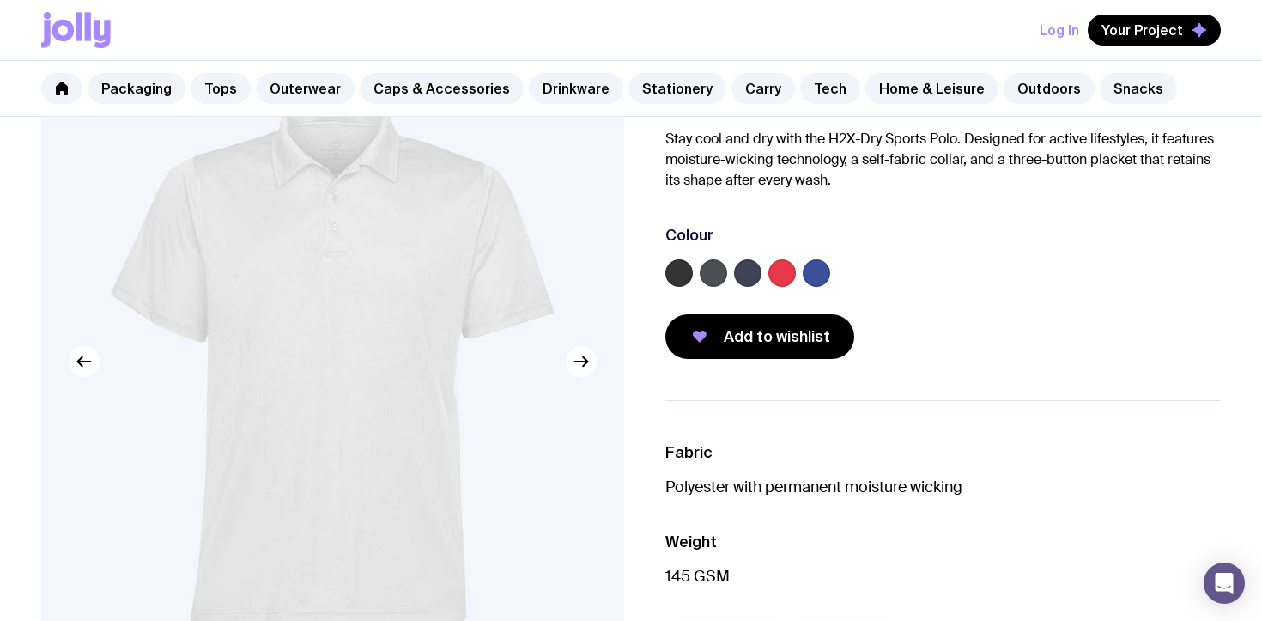
click at [684, 277] on label at bounding box center [679, 272] width 27 height 27
click at [0, 0] on input "radio" at bounding box center [0, 0] width 0 height 0
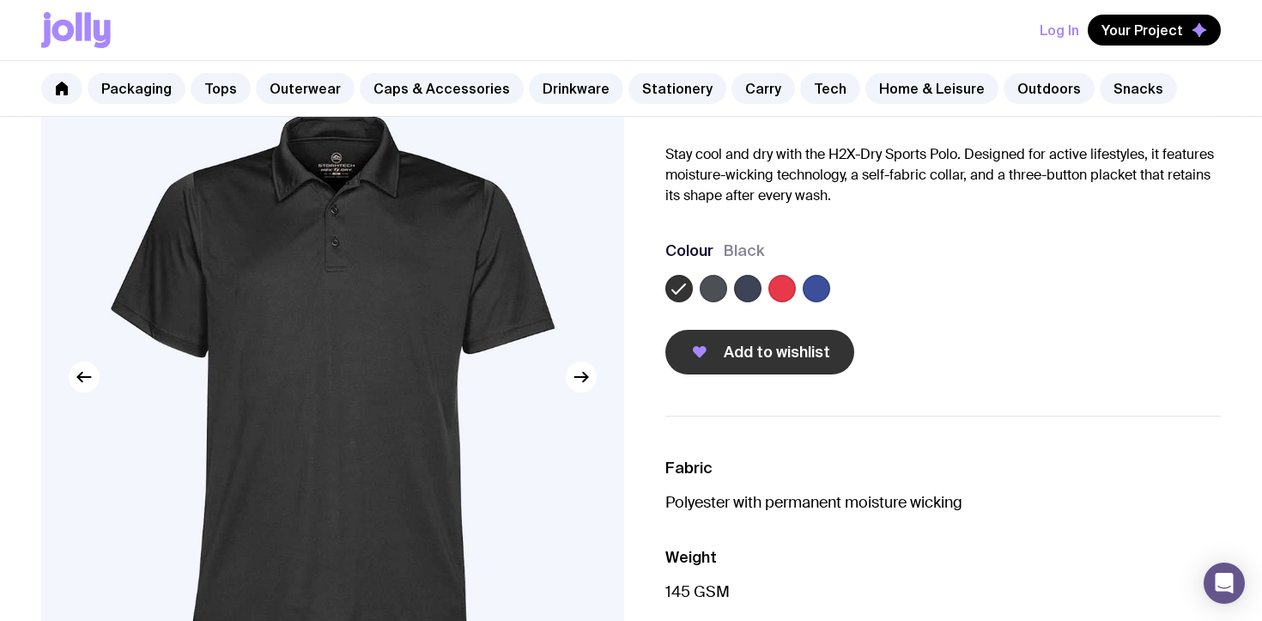
scroll to position [86, 0]
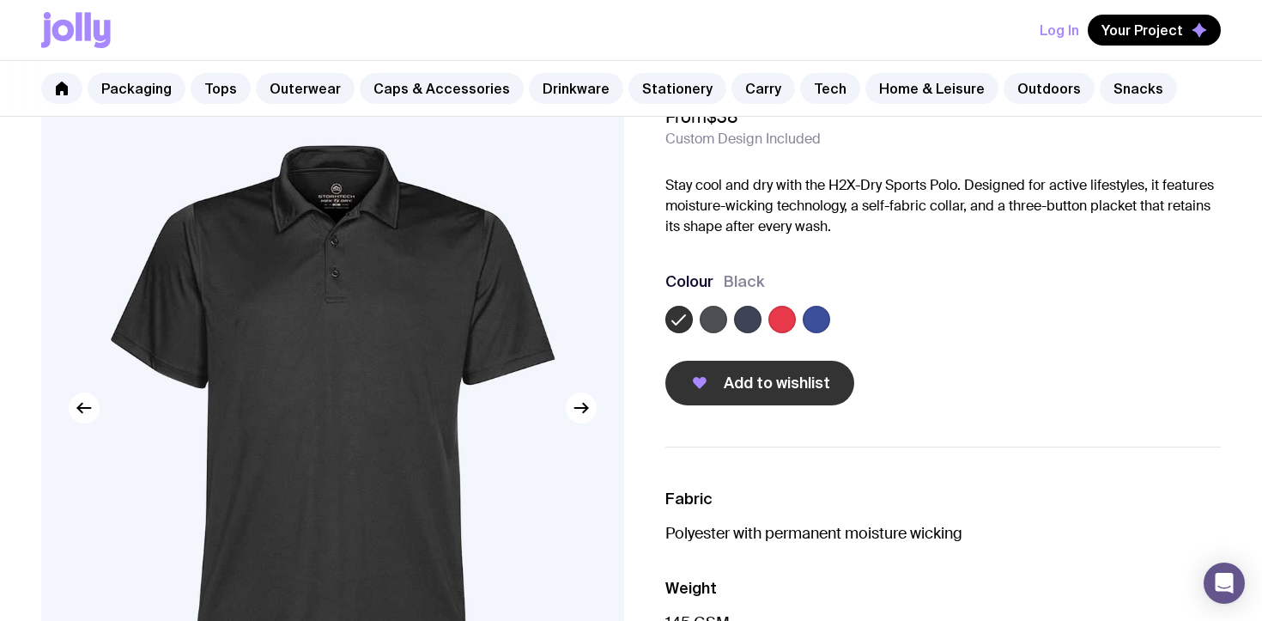
click at [788, 375] on span "Add to wishlist" at bounding box center [777, 383] width 106 height 21
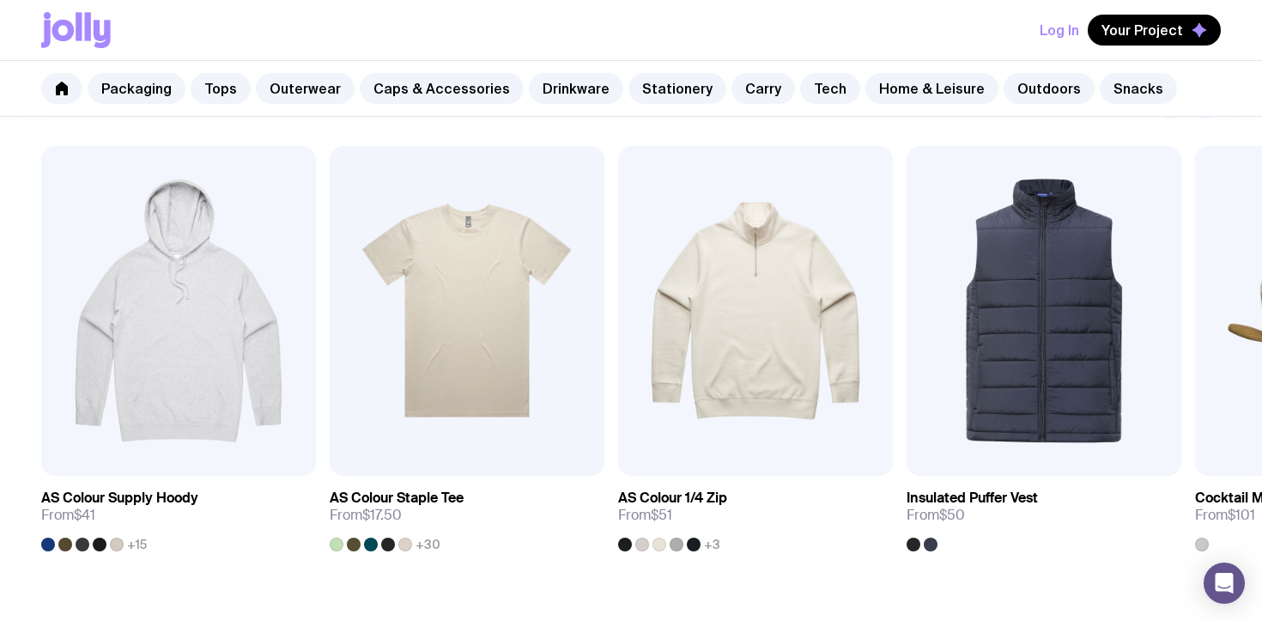
scroll to position [1000, 0]
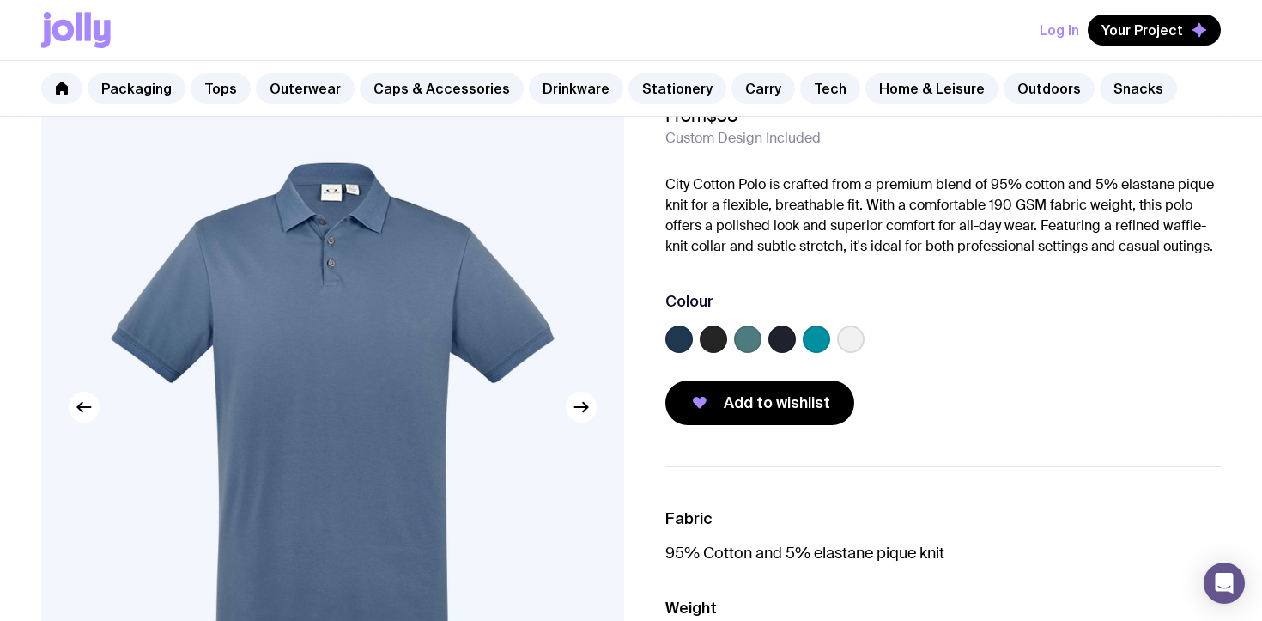
scroll to position [93, 0]
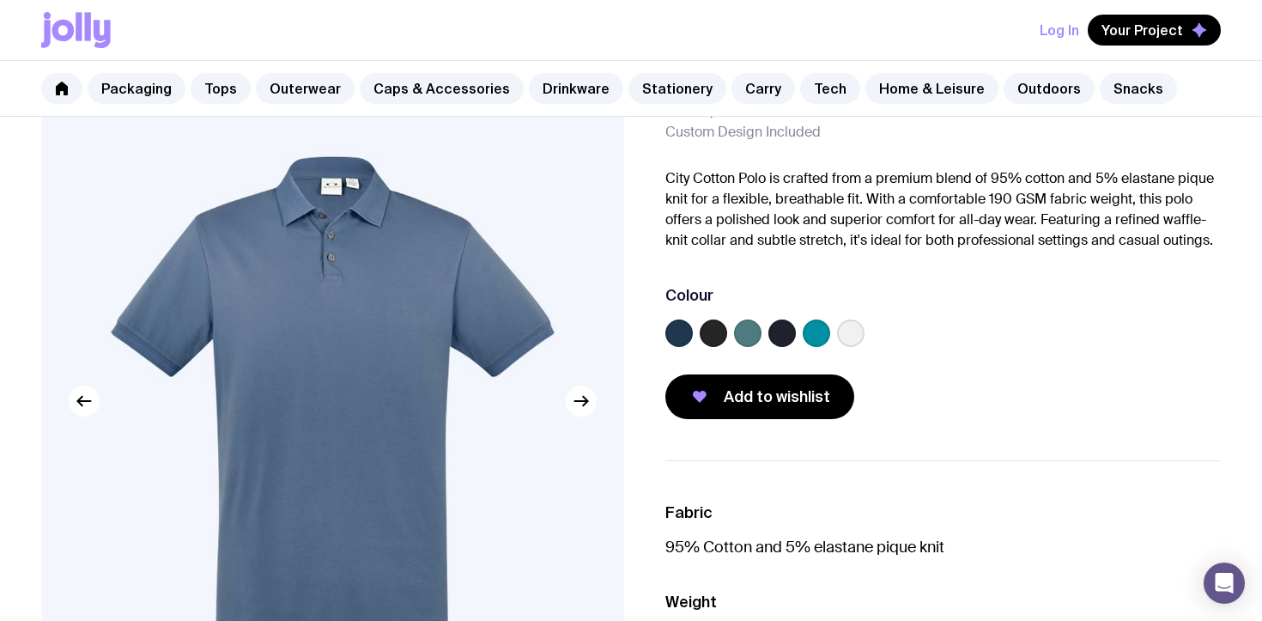
click at [714, 334] on label at bounding box center [713, 332] width 27 height 27
click at [0, 0] on input "radio" at bounding box center [0, 0] width 0 height 0
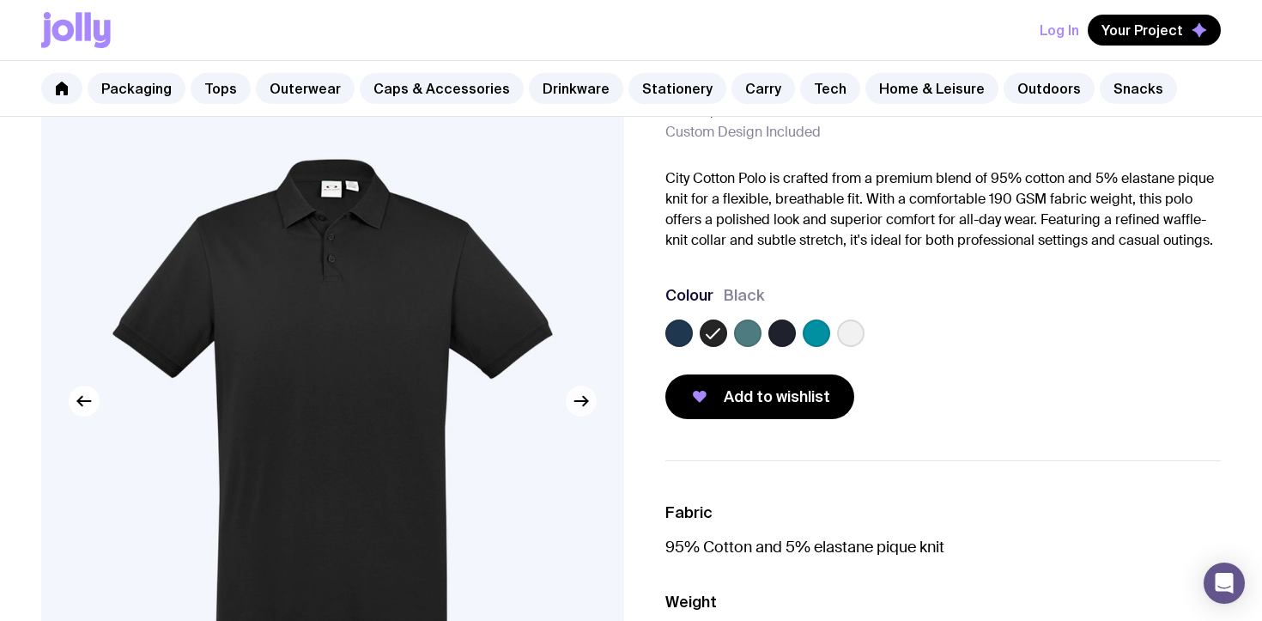
click at [583, 403] on icon "button" at bounding box center [581, 401] width 21 height 21
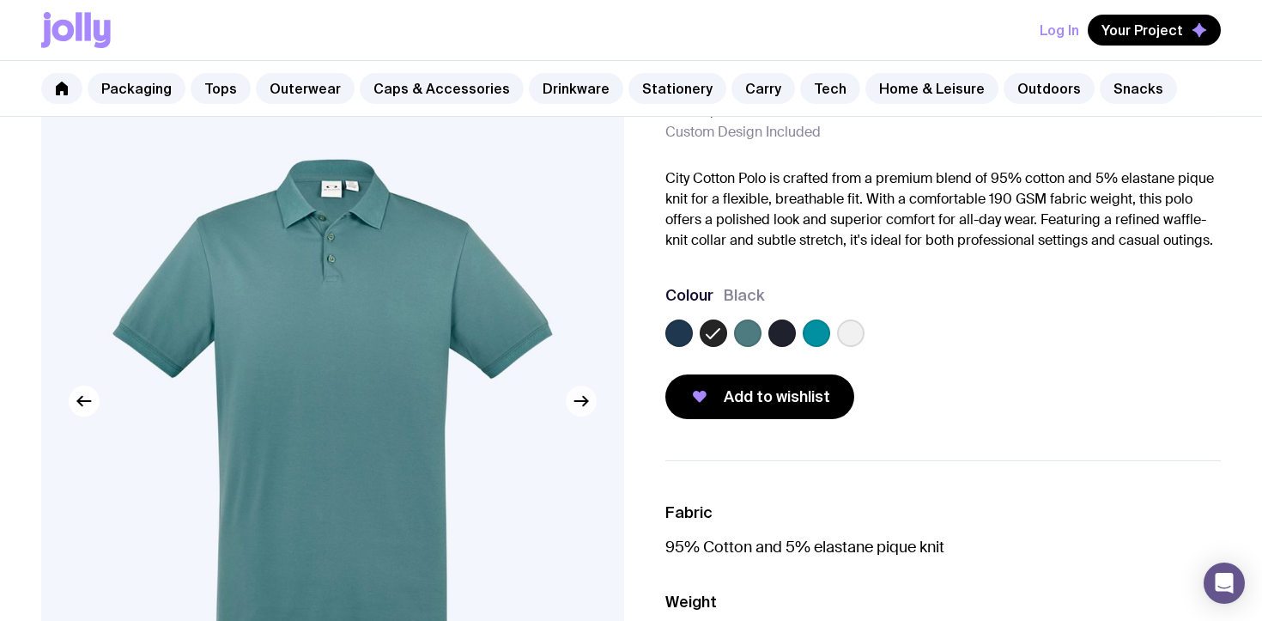
click at [583, 403] on icon "button" at bounding box center [581, 401] width 21 height 21
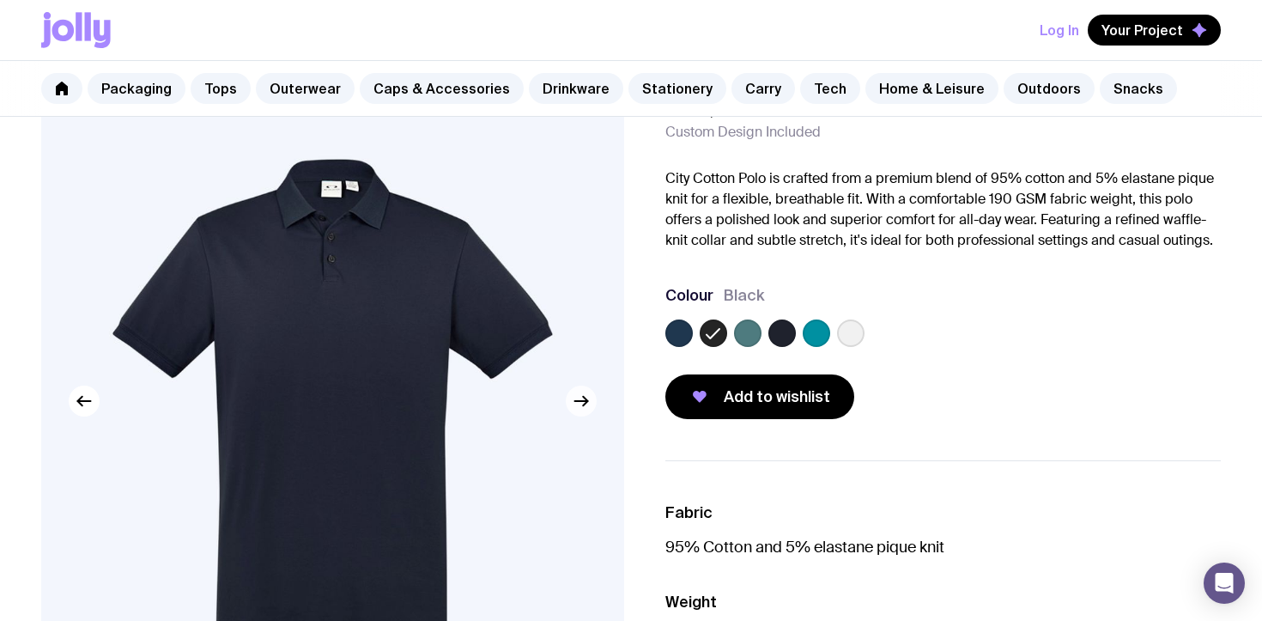
click at [583, 403] on icon "button" at bounding box center [581, 401] width 21 height 21
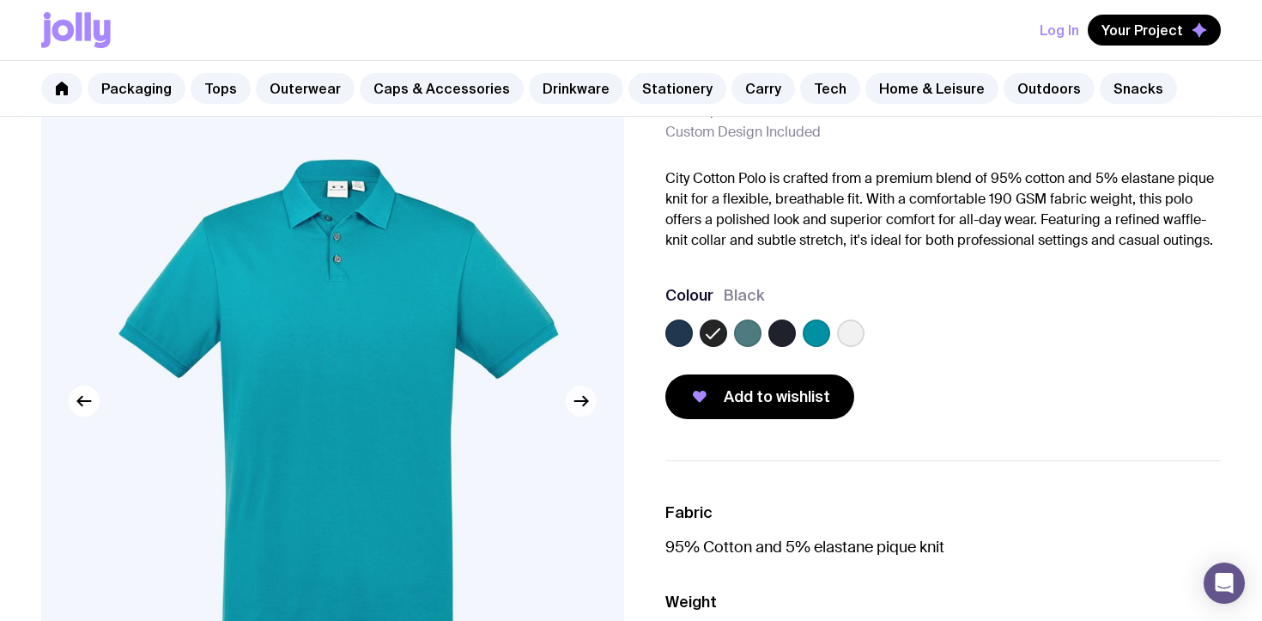
click at [583, 403] on icon "button" at bounding box center [581, 401] width 21 height 21
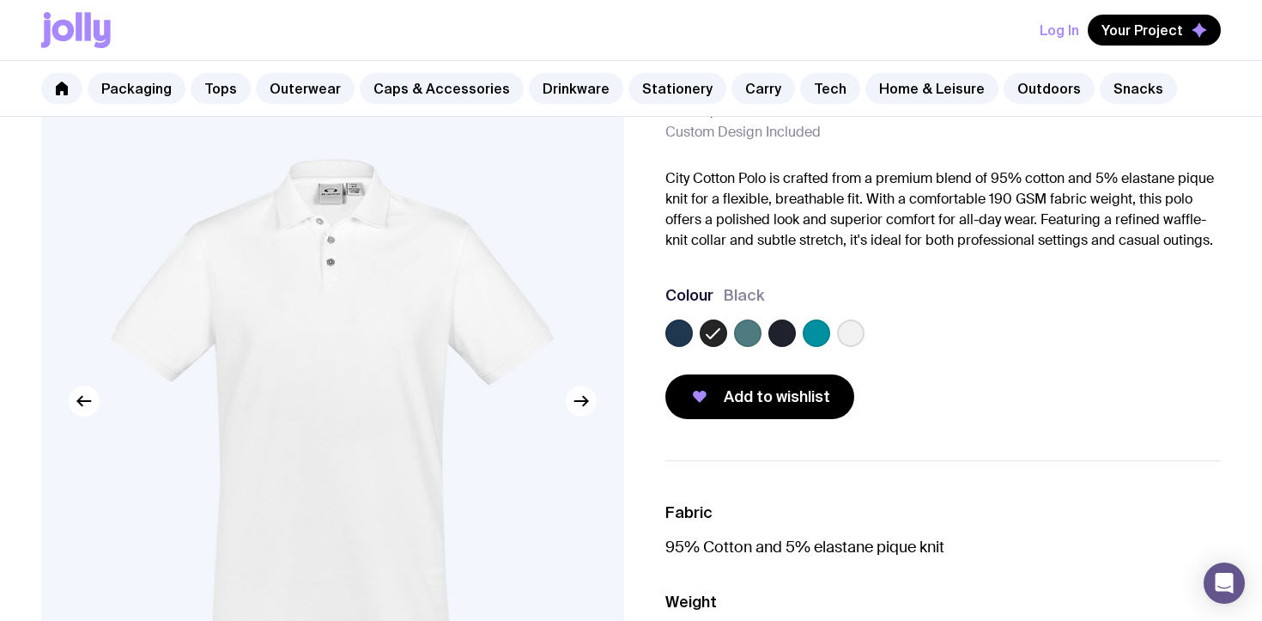
click at [583, 403] on icon "button" at bounding box center [581, 401] width 21 height 21
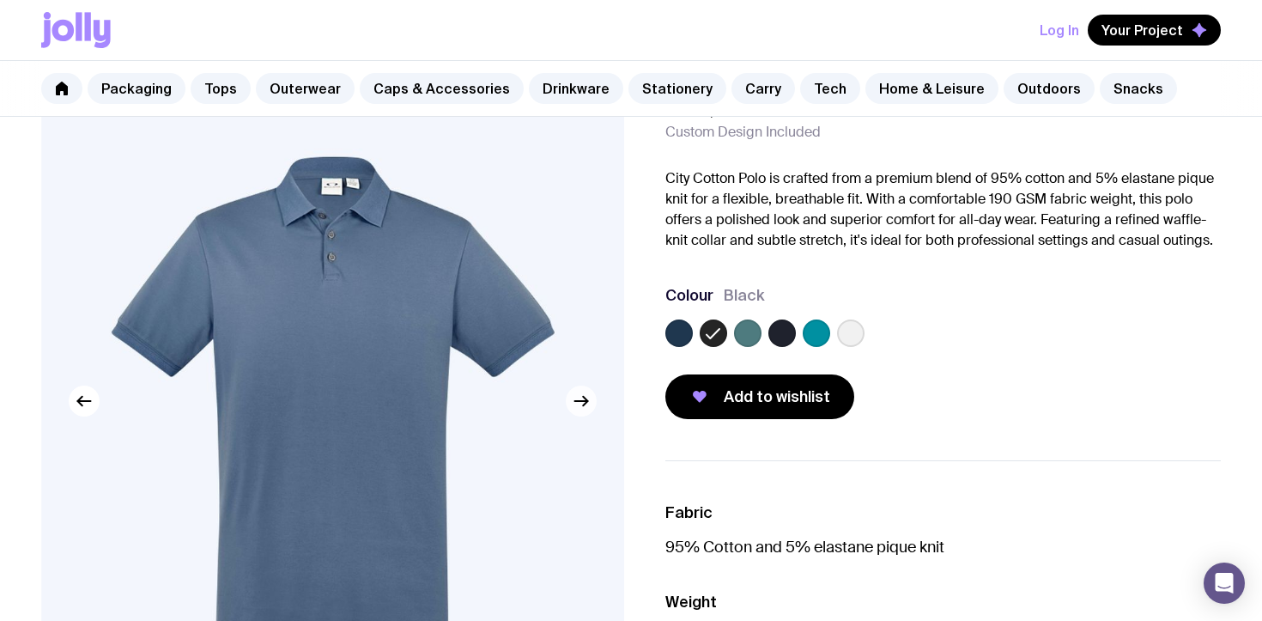
click at [583, 403] on icon "button" at bounding box center [581, 401] width 21 height 21
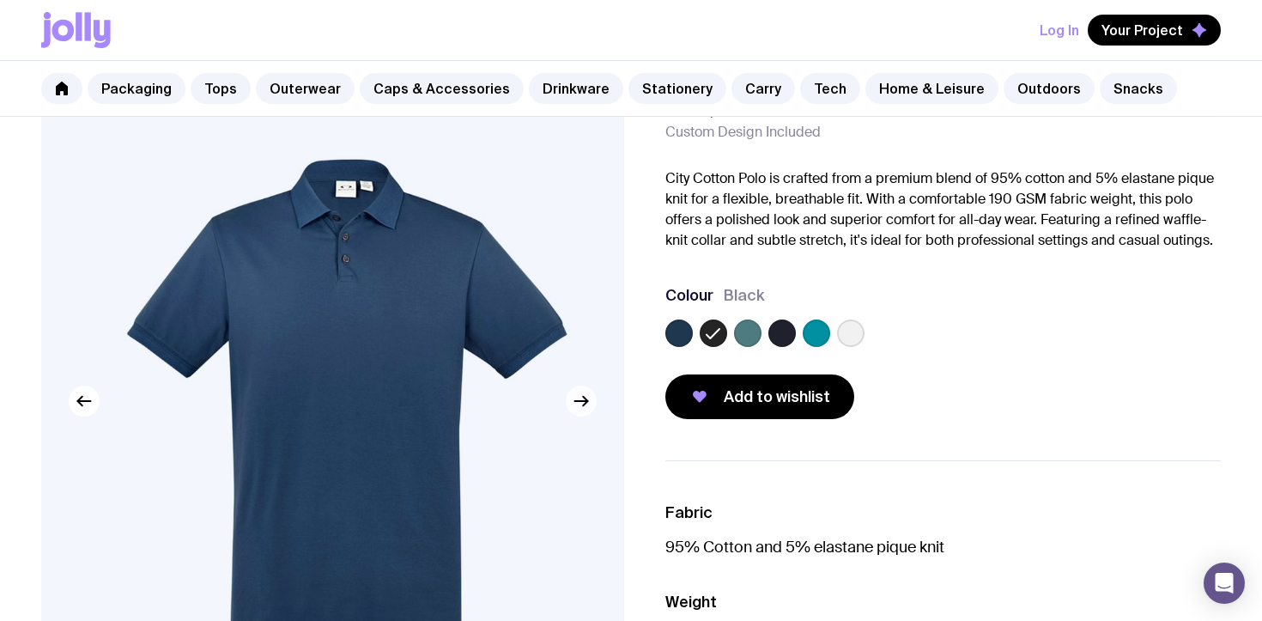
click at [584, 403] on icon "button" at bounding box center [581, 401] width 21 height 21
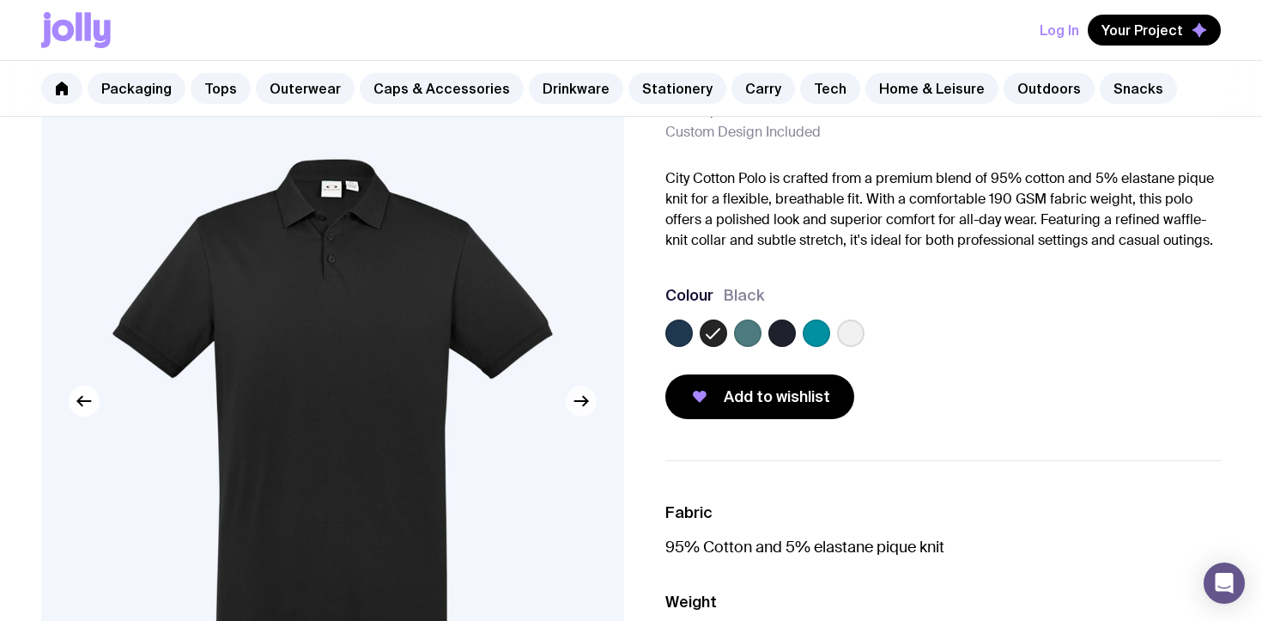
click at [584, 403] on icon "button" at bounding box center [581, 401] width 21 height 21
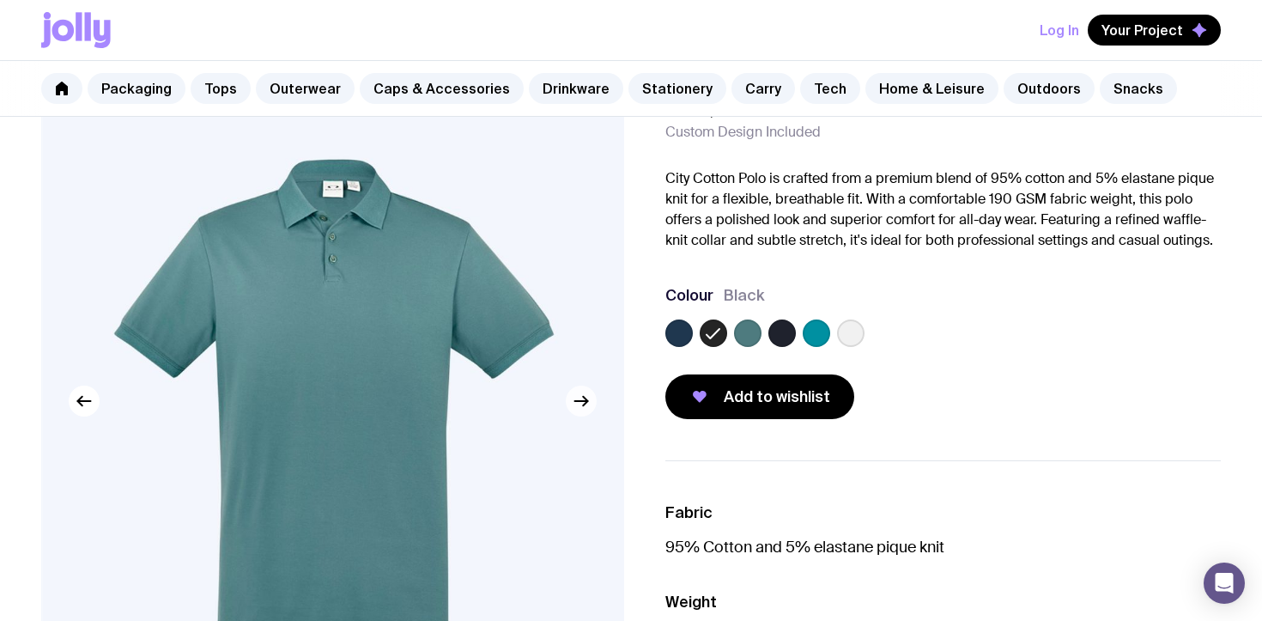
click at [584, 403] on icon "button" at bounding box center [581, 401] width 21 height 21
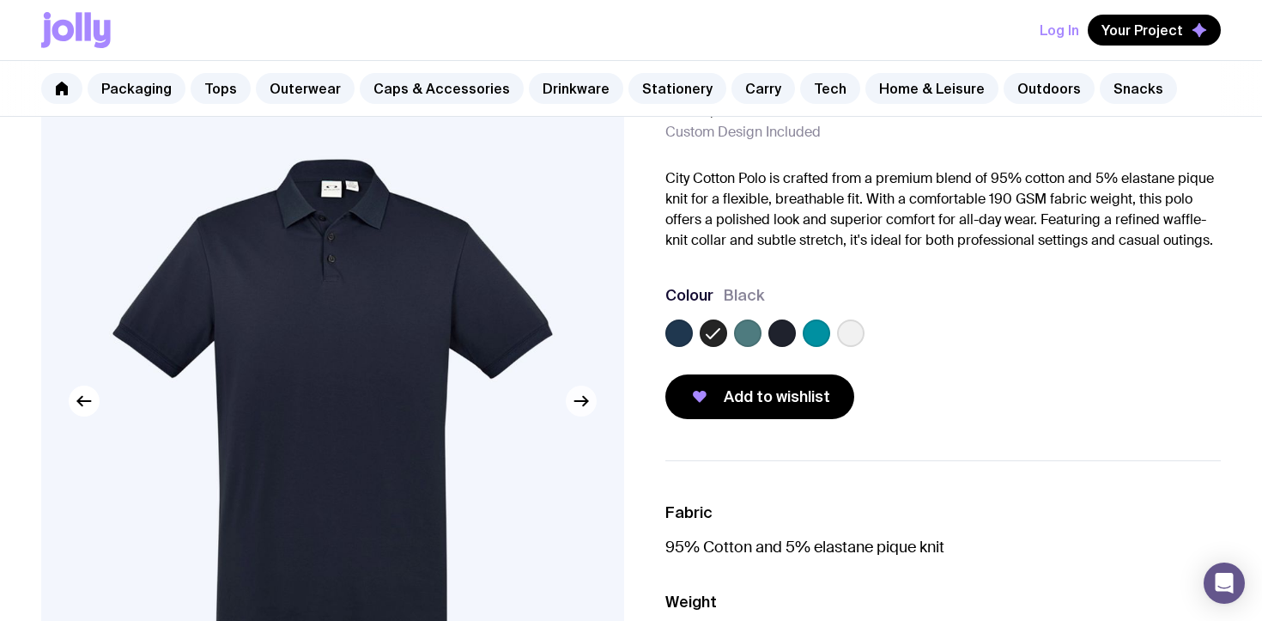
click at [584, 403] on icon "button" at bounding box center [581, 401] width 21 height 21
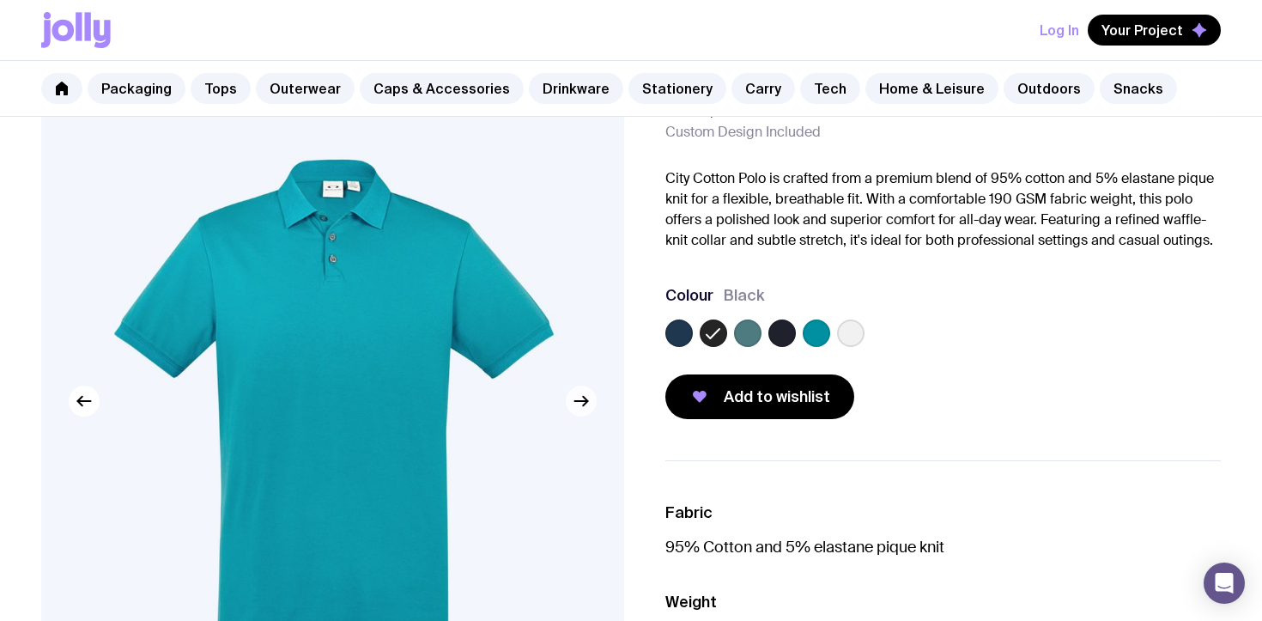
click at [584, 403] on icon "button" at bounding box center [581, 401] width 21 height 21
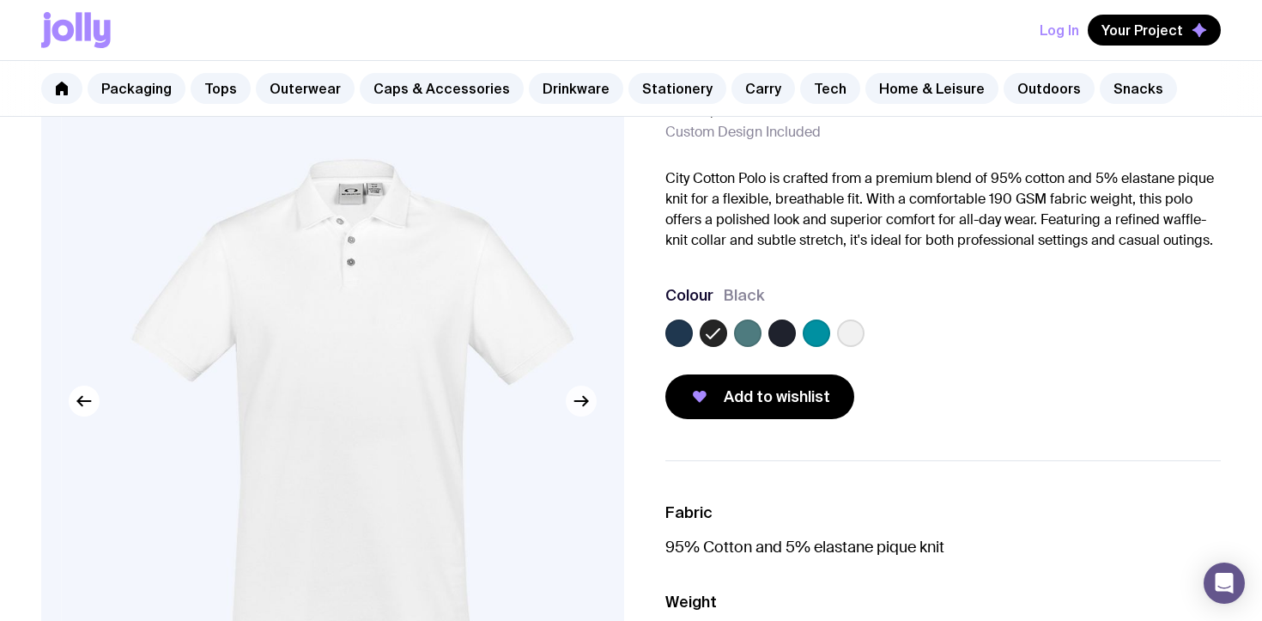
click at [584, 403] on icon "button" at bounding box center [581, 401] width 21 height 21
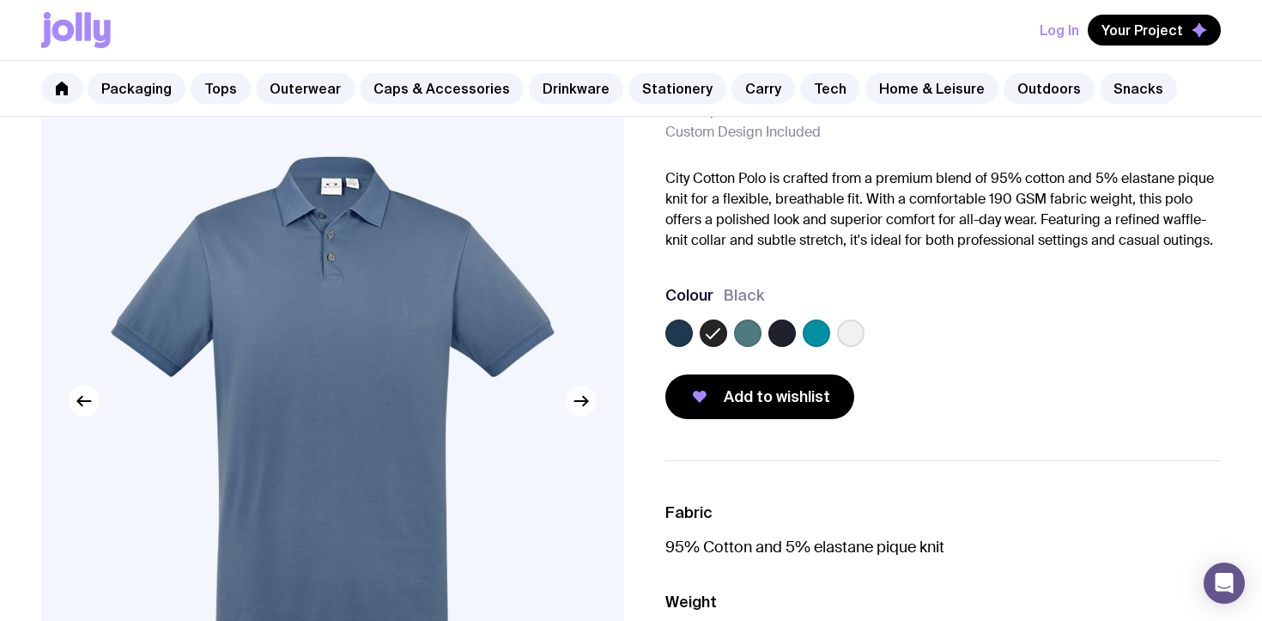
click at [584, 403] on icon "button" at bounding box center [581, 401] width 21 height 21
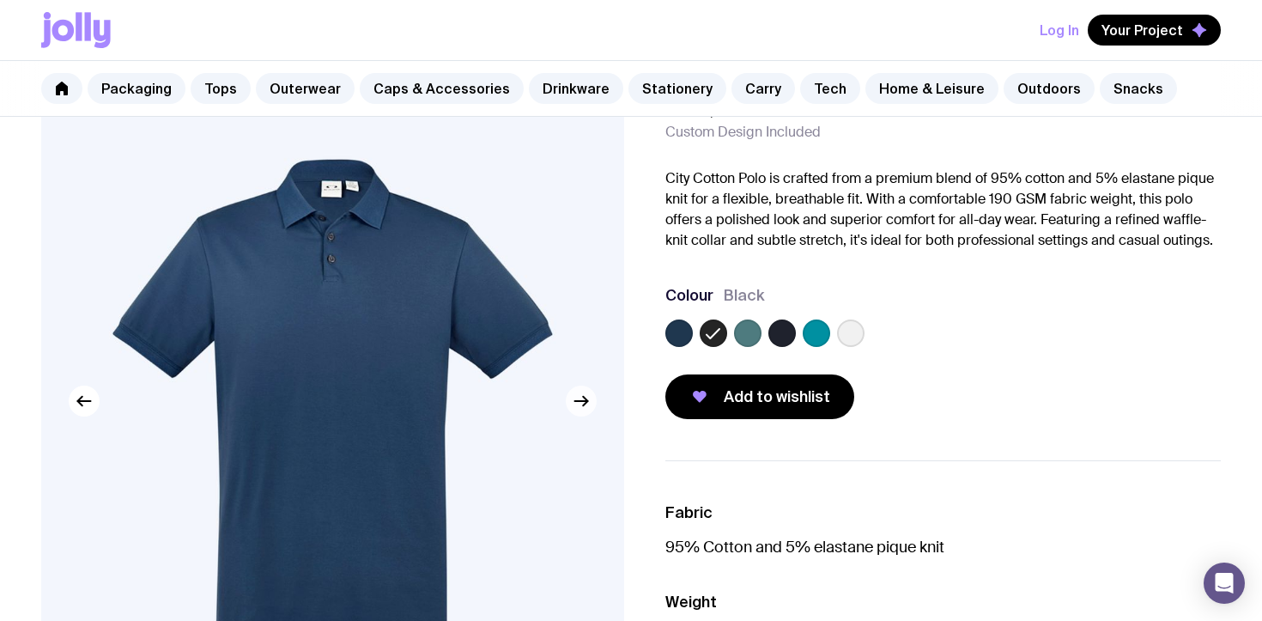
click at [584, 403] on icon "button" at bounding box center [581, 401] width 21 height 21
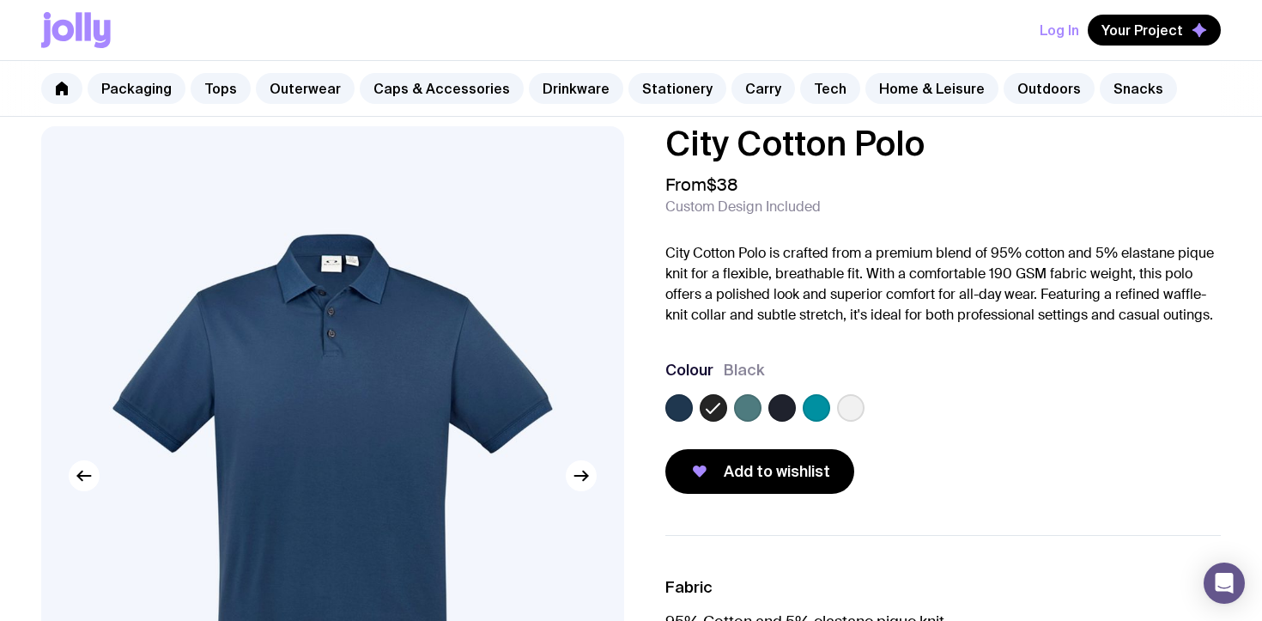
scroll to position [23, 0]
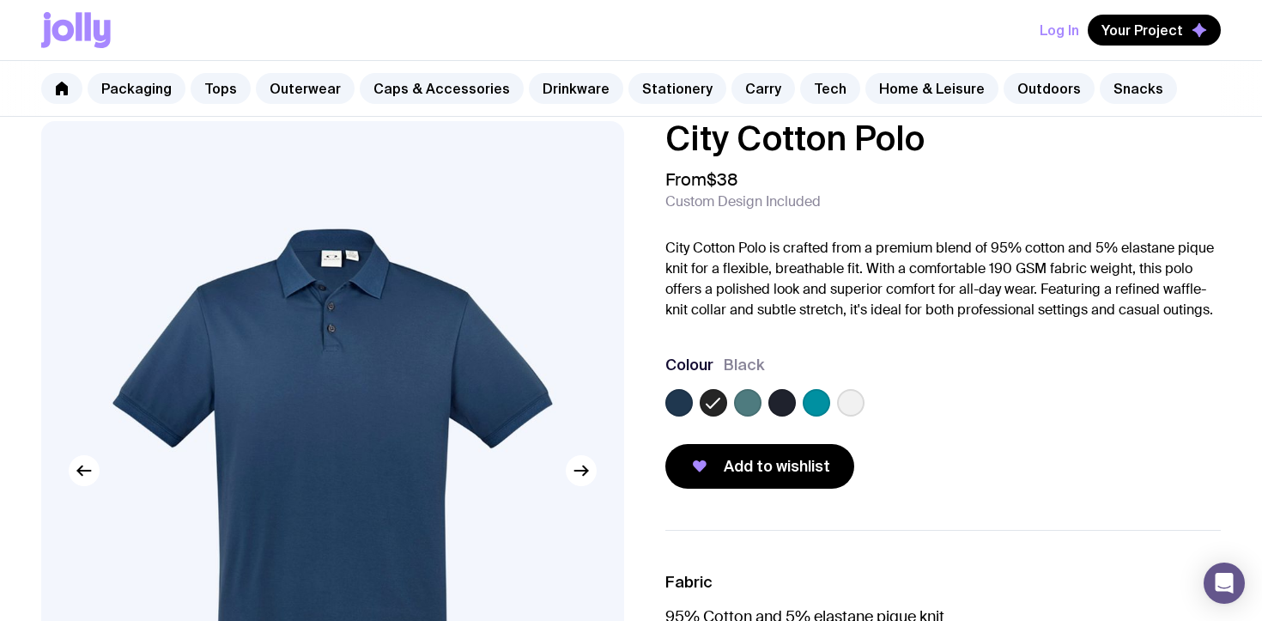
click at [785, 403] on label at bounding box center [782, 402] width 27 height 27
click at [0, 0] on input "radio" at bounding box center [0, 0] width 0 height 0
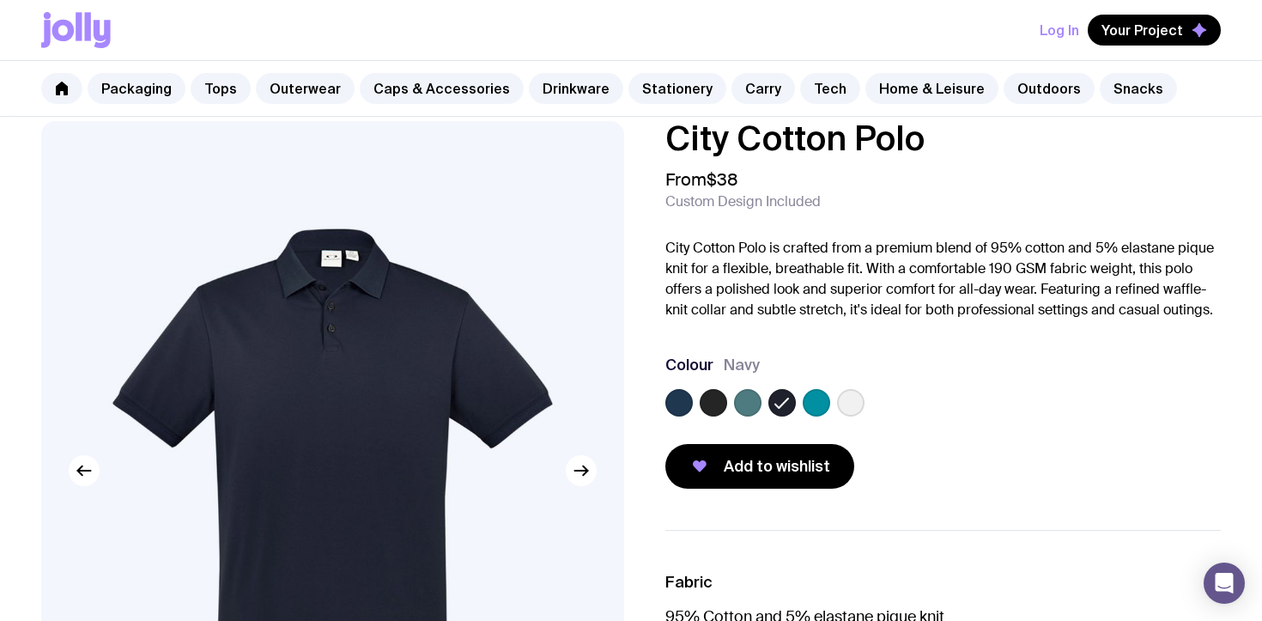
click at [701, 404] on label at bounding box center [713, 402] width 27 height 27
click at [0, 0] on input "radio" at bounding box center [0, 0] width 0 height 0
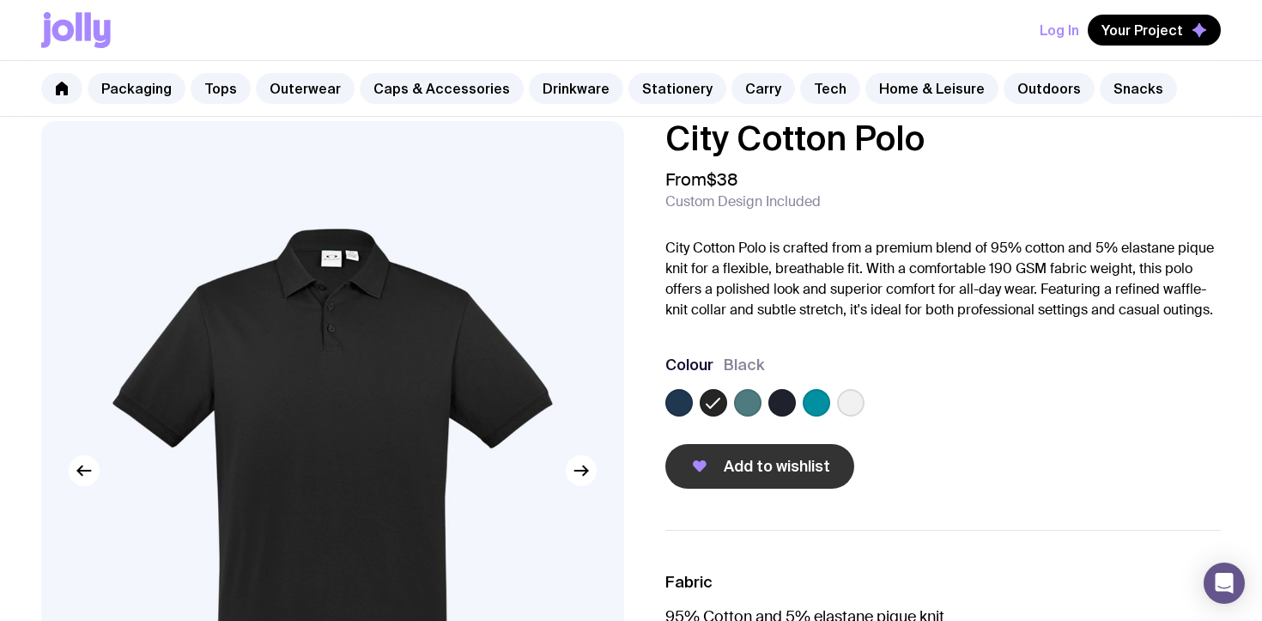
click at [781, 459] on span "Add to wishlist" at bounding box center [777, 466] width 106 height 21
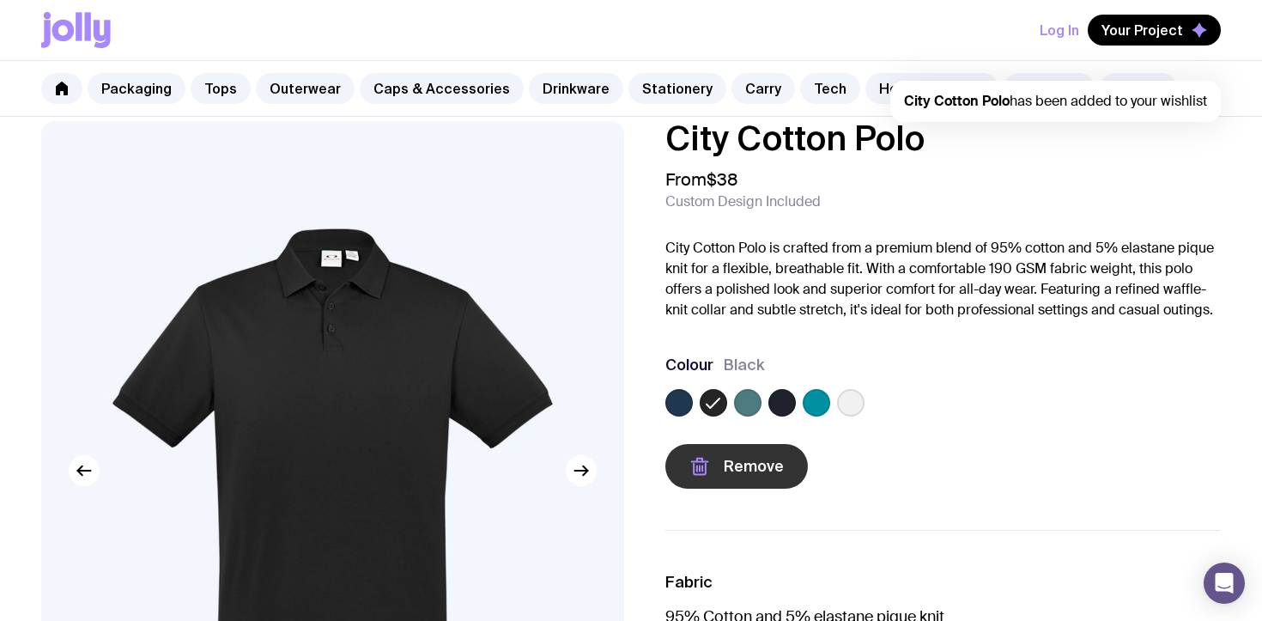
scroll to position [0, 0]
